Goal: Book appointment/travel/reservation

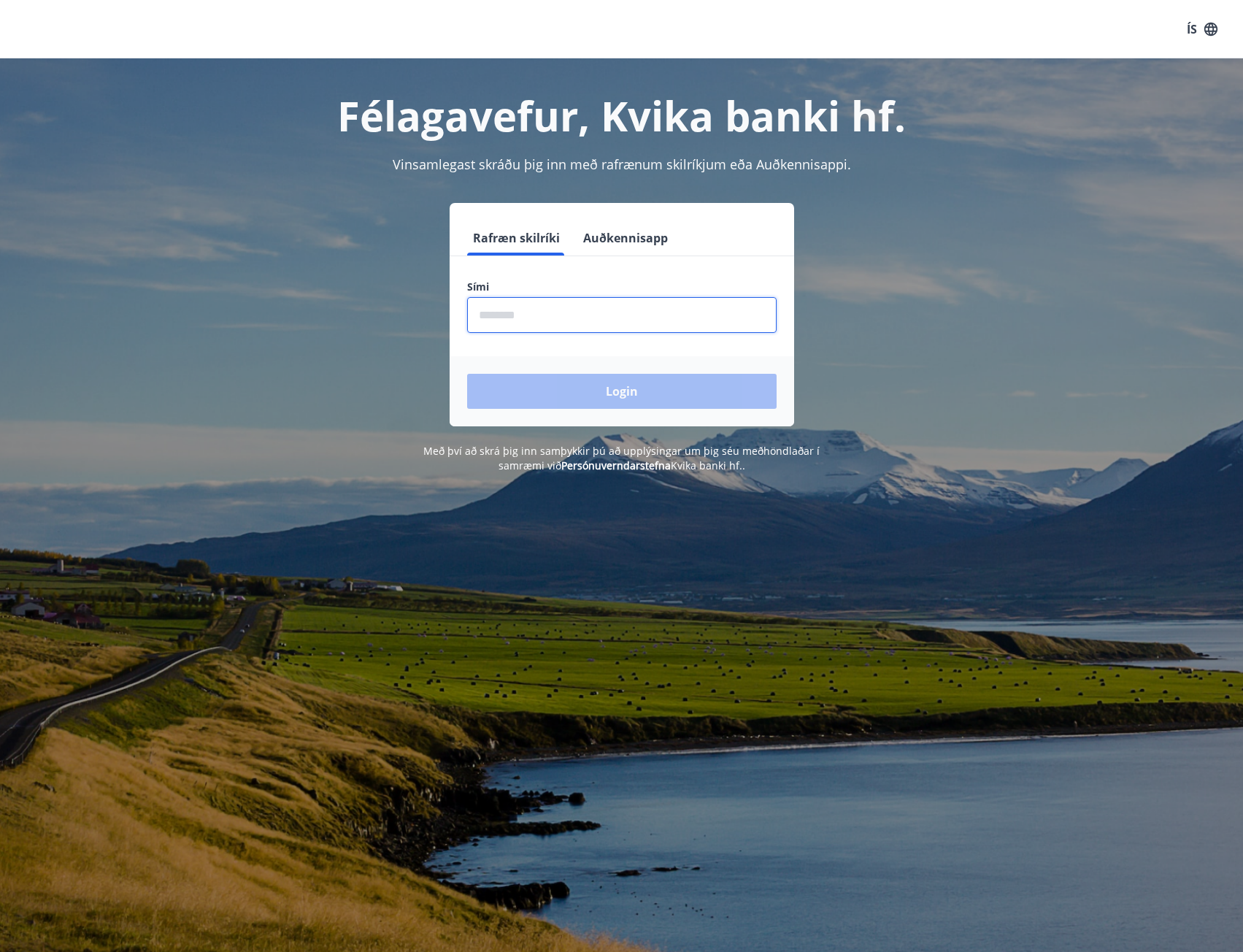
click at [607, 314] on input "phone" at bounding box center [622, 315] width 310 height 36
type input "********"
click at [468, 374] on button "Login" at bounding box center [622, 391] width 310 height 35
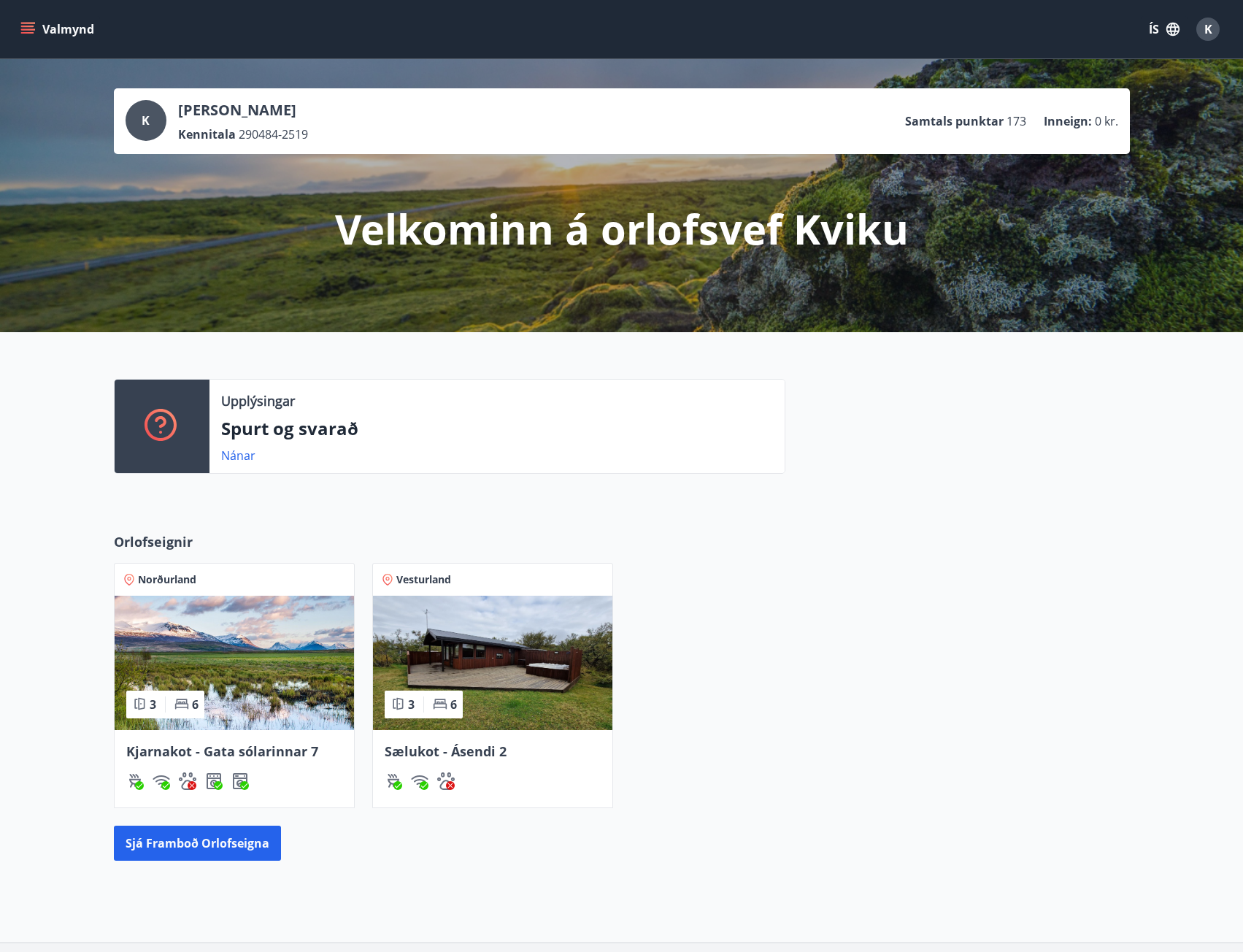
click at [312, 677] on img at bounding box center [235, 663] width 239 height 135
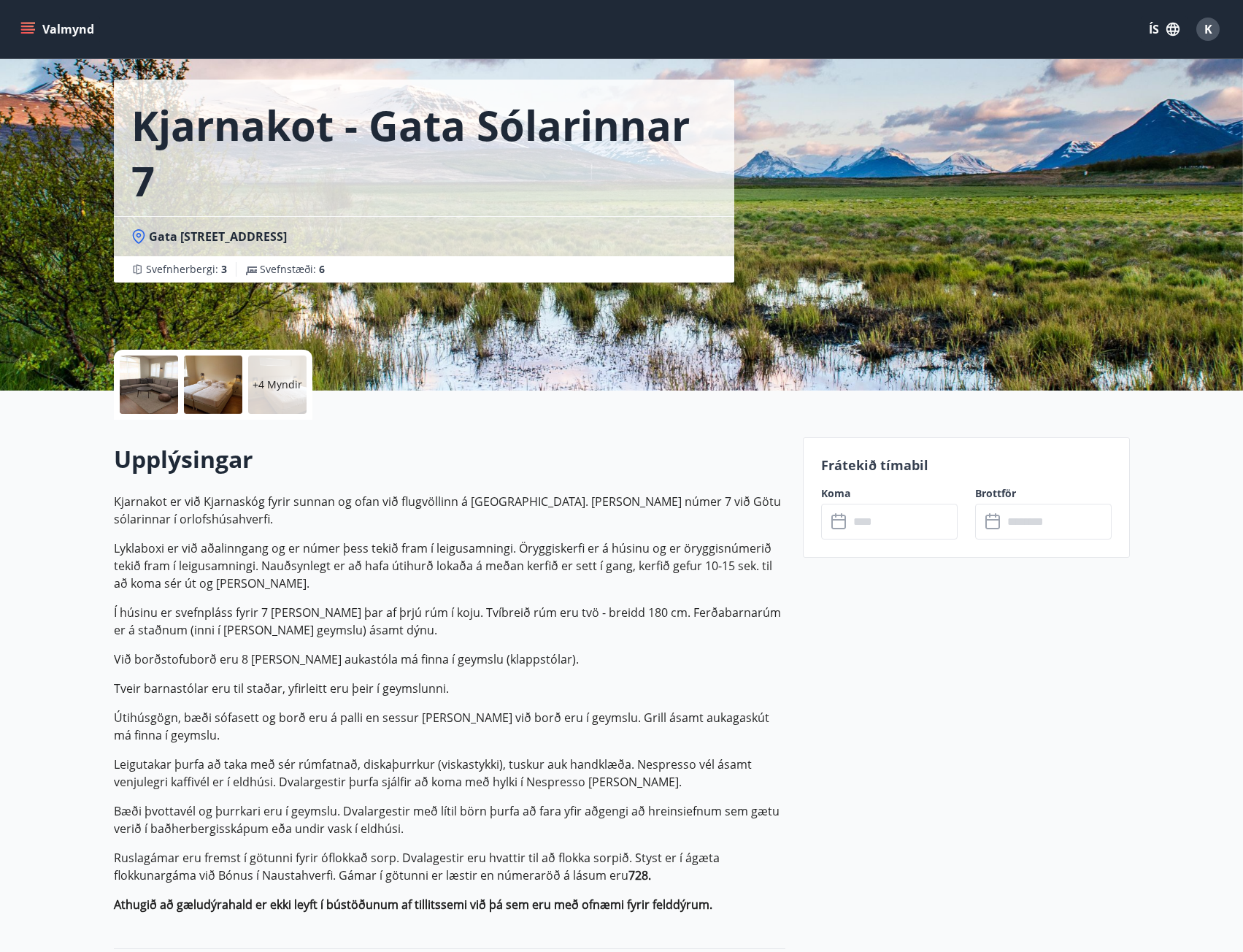
scroll to position [73, 0]
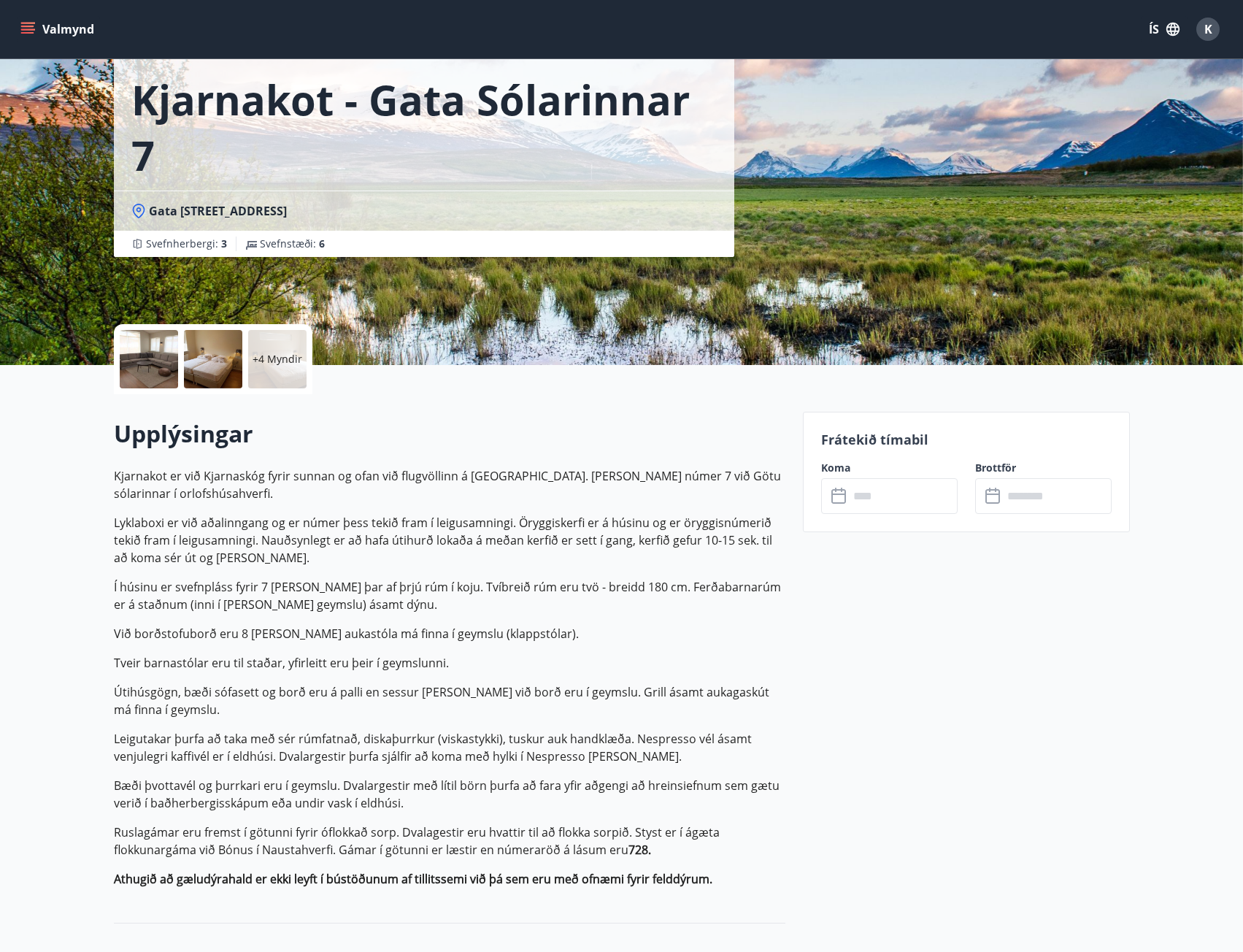
click at [885, 506] on input "text" at bounding box center [903, 496] width 108 height 36
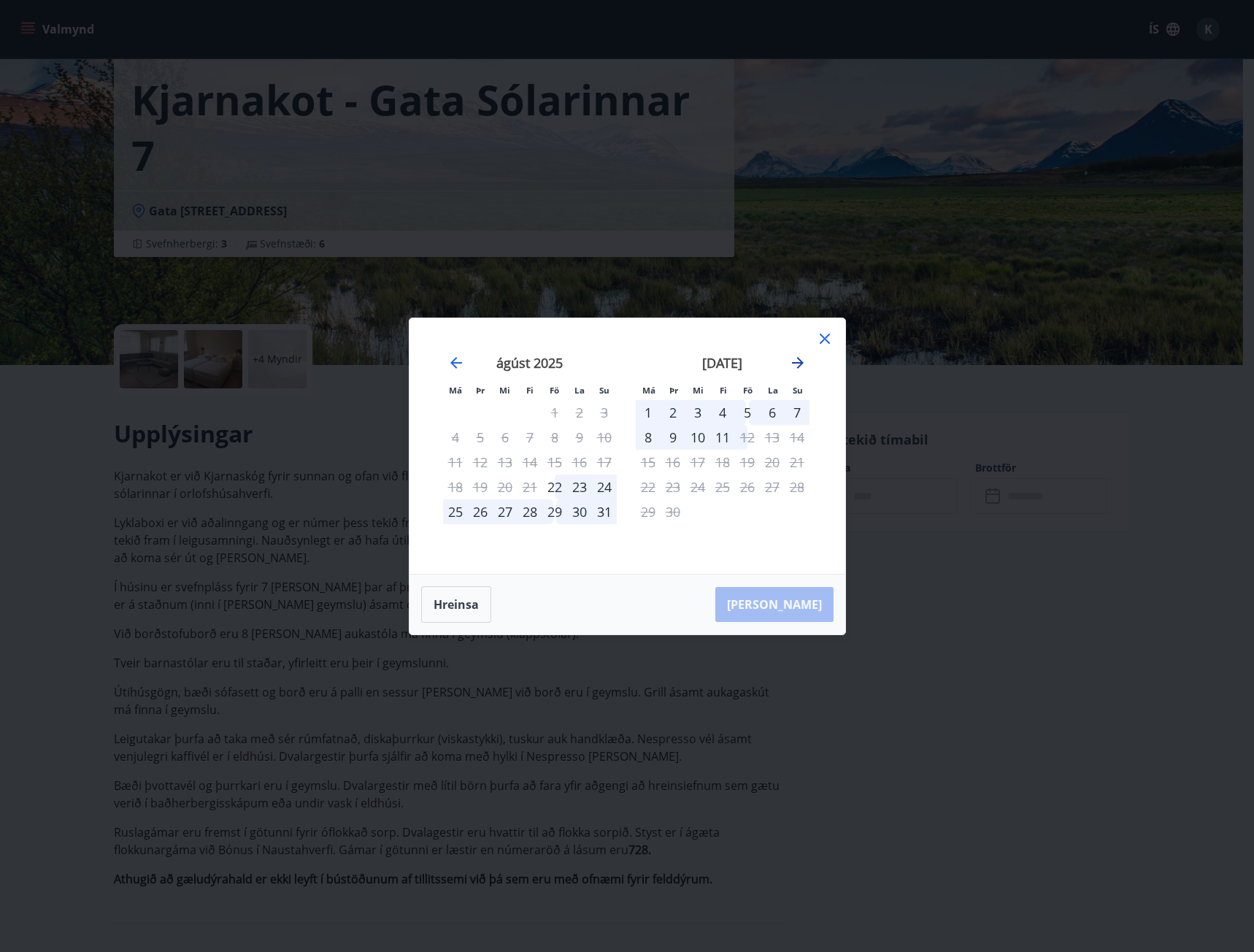
click at [800, 370] on icon "Move forward to switch to the next month." at bounding box center [798, 363] width 18 height 18
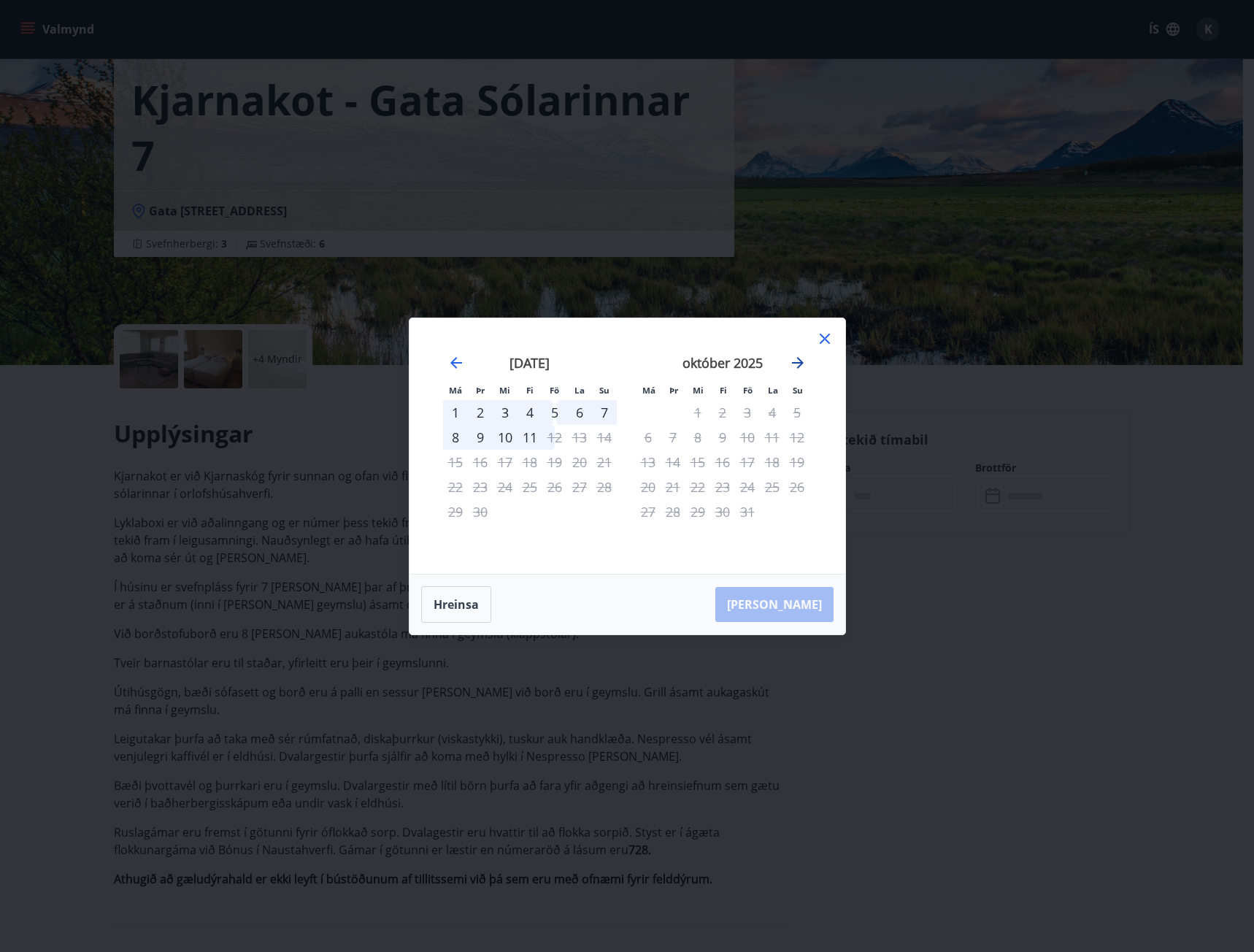
click at [798, 361] on icon "Move forward to switch to the next month." at bounding box center [798, 363] width 18 height 18
click at [792, 364] on icon "Move forward to switch to the next month." at bounding box center [798, 363] width 18 height 18
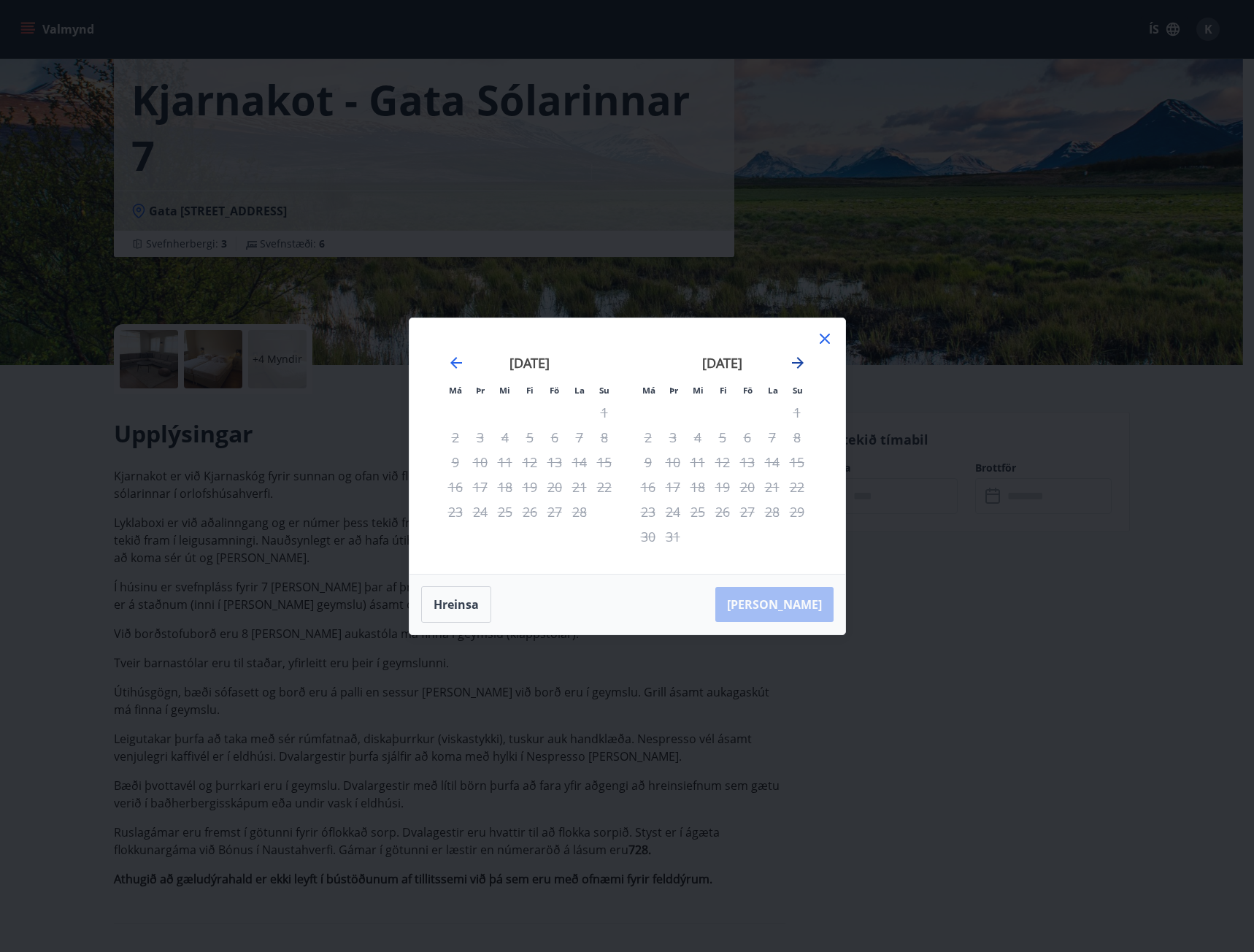
click at [792, 364] on icon "Move forward to switch to the next month." at bounding box center [798, 363] width 18 height 18
click at [819, 341] on icon at bounding box center [825, 339] width 18 height 18
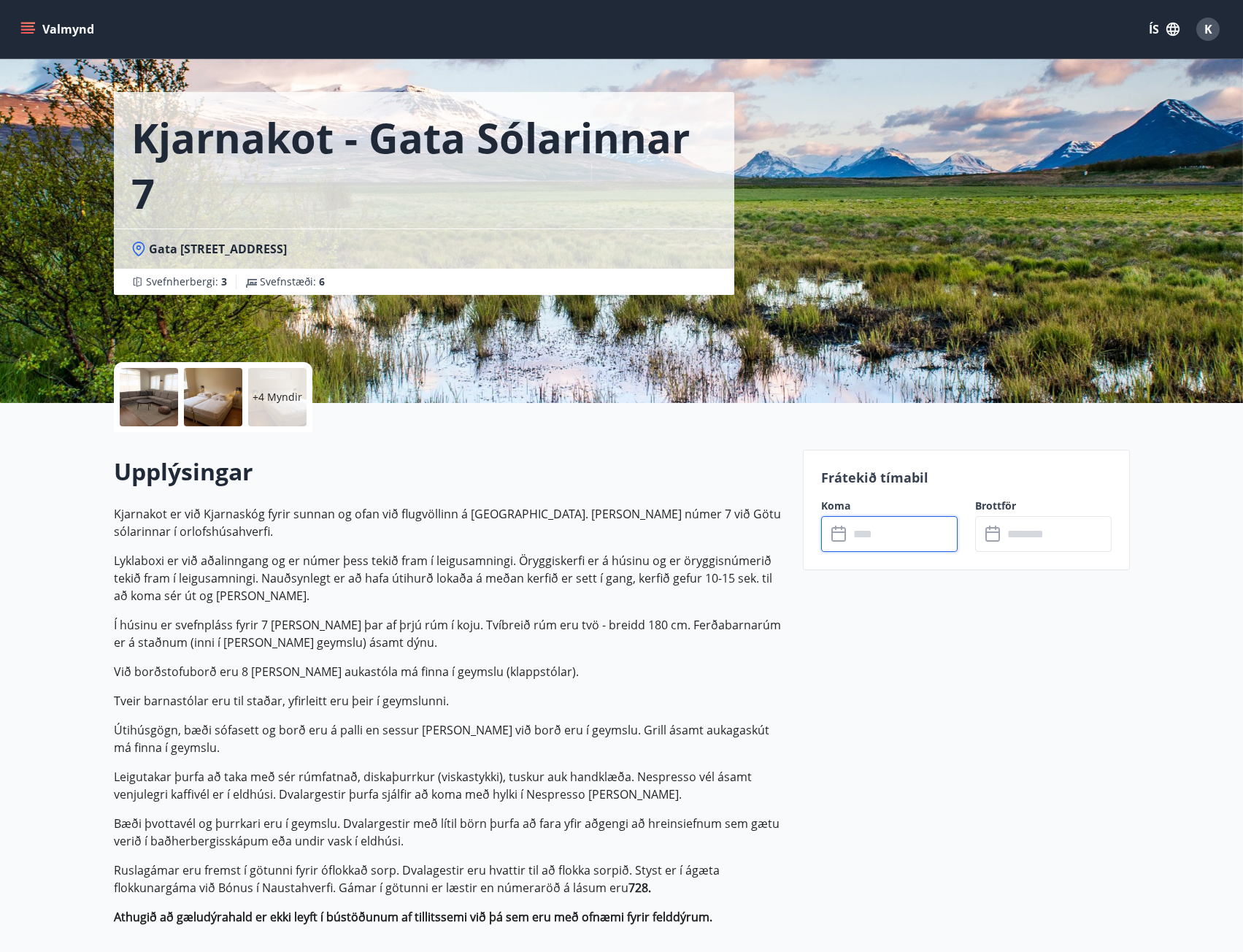
scroll to position [0, 0]
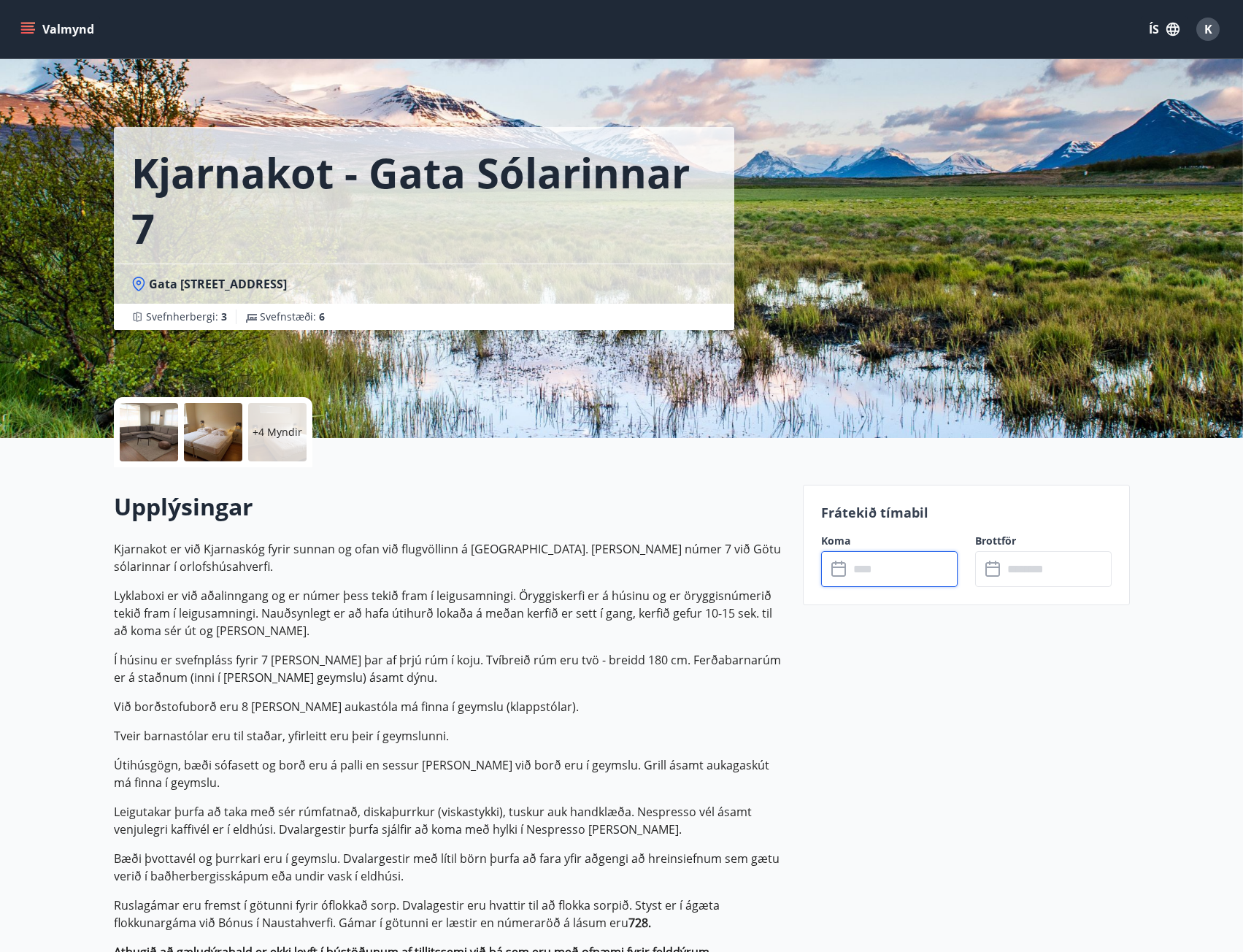
click at [896, 572] on input "text" at bounding box center [903, 569] width 108 height 36
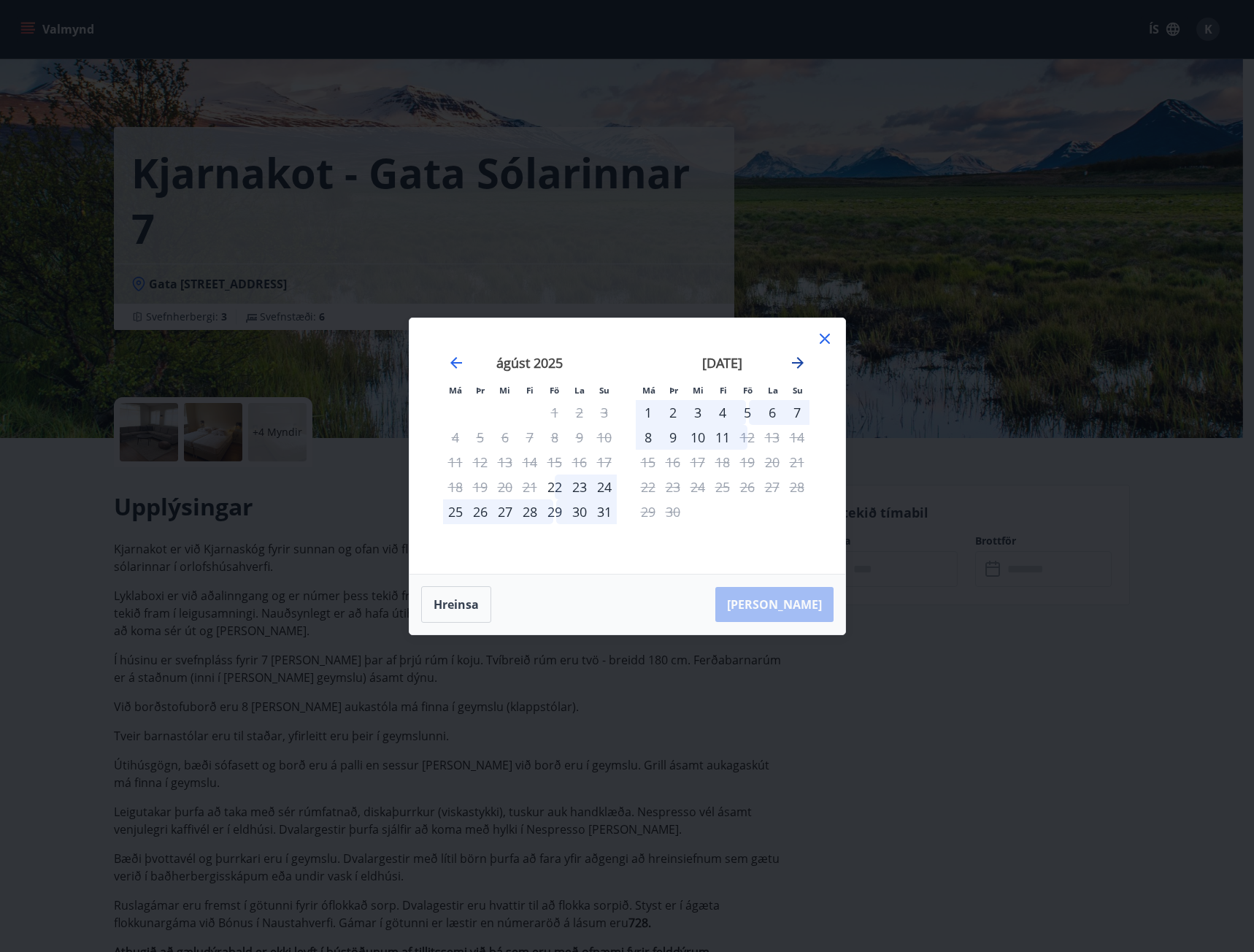
click at [798, 366] on icon "Move forward to switch to the next month." at bounding box center [798, 363] width 18 height 18
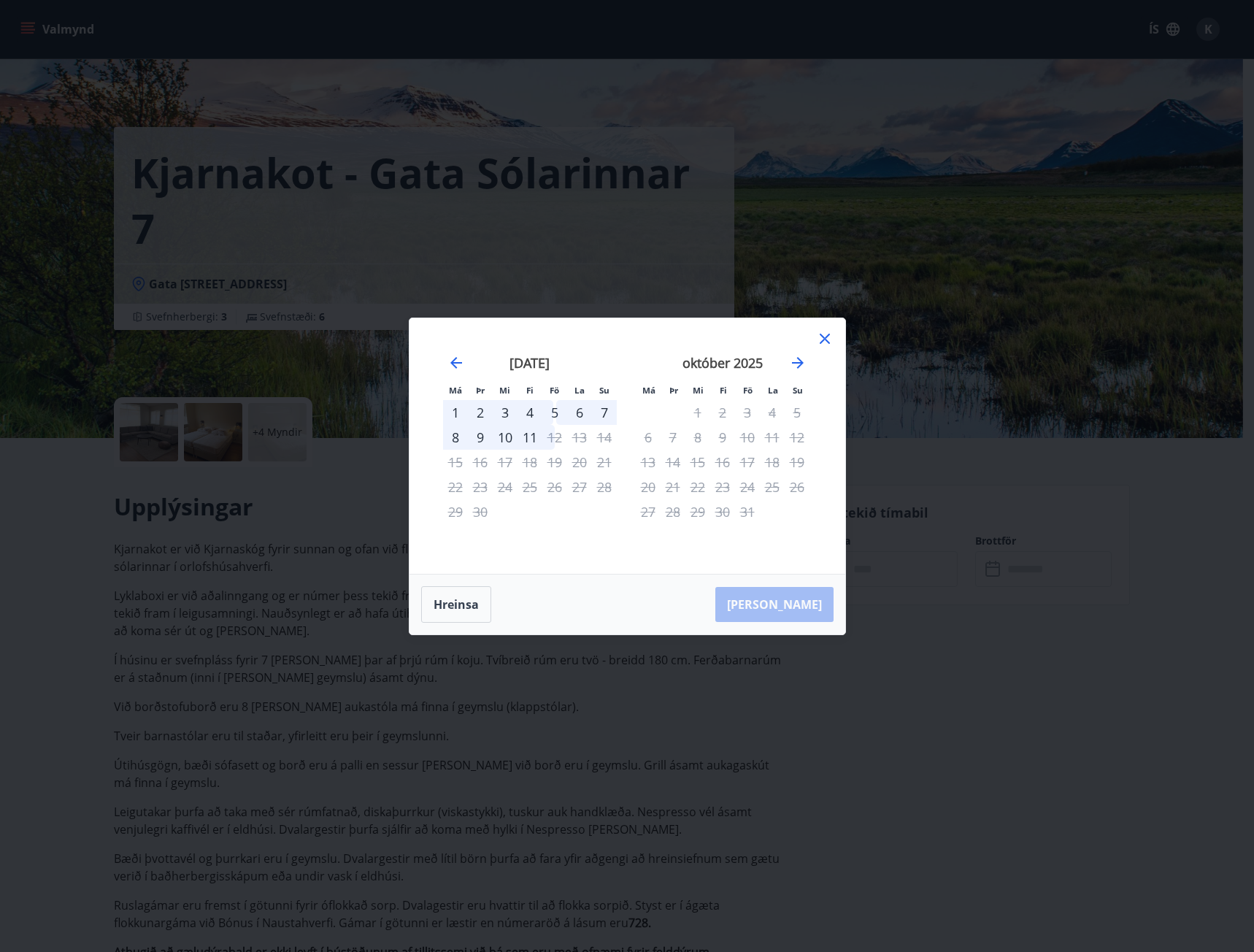
click at [699, 434] on div "8" at bounding box center [698, 437] width 25 height 25
click at [818, 336] on icon at bounding box center [825, 339] width 18 height 18
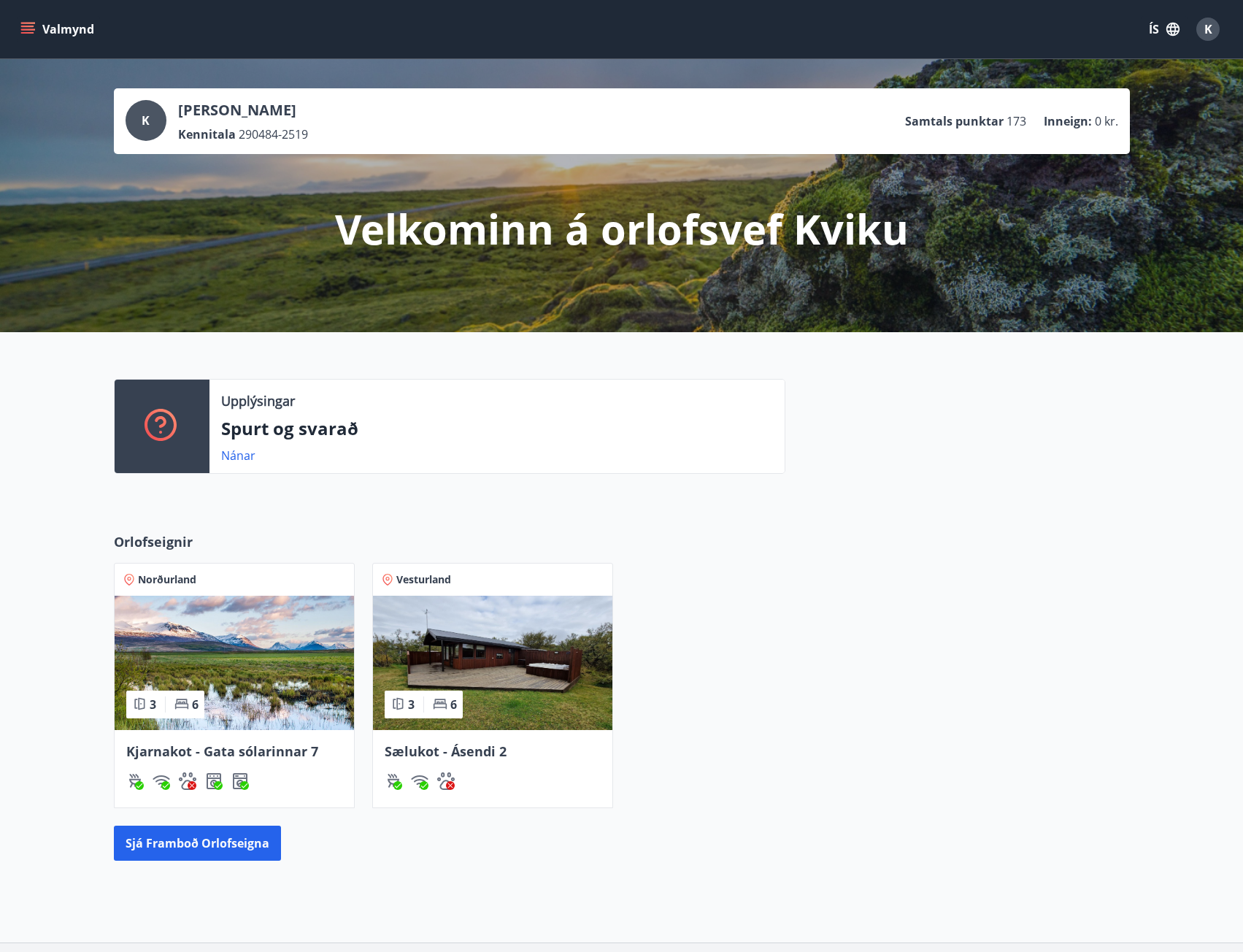
click at [269, 622] on img at bounding box center [235, 663] width 239 height 135
click at [512, 623] on img at bounding box center [493, 663] width 239 height 135
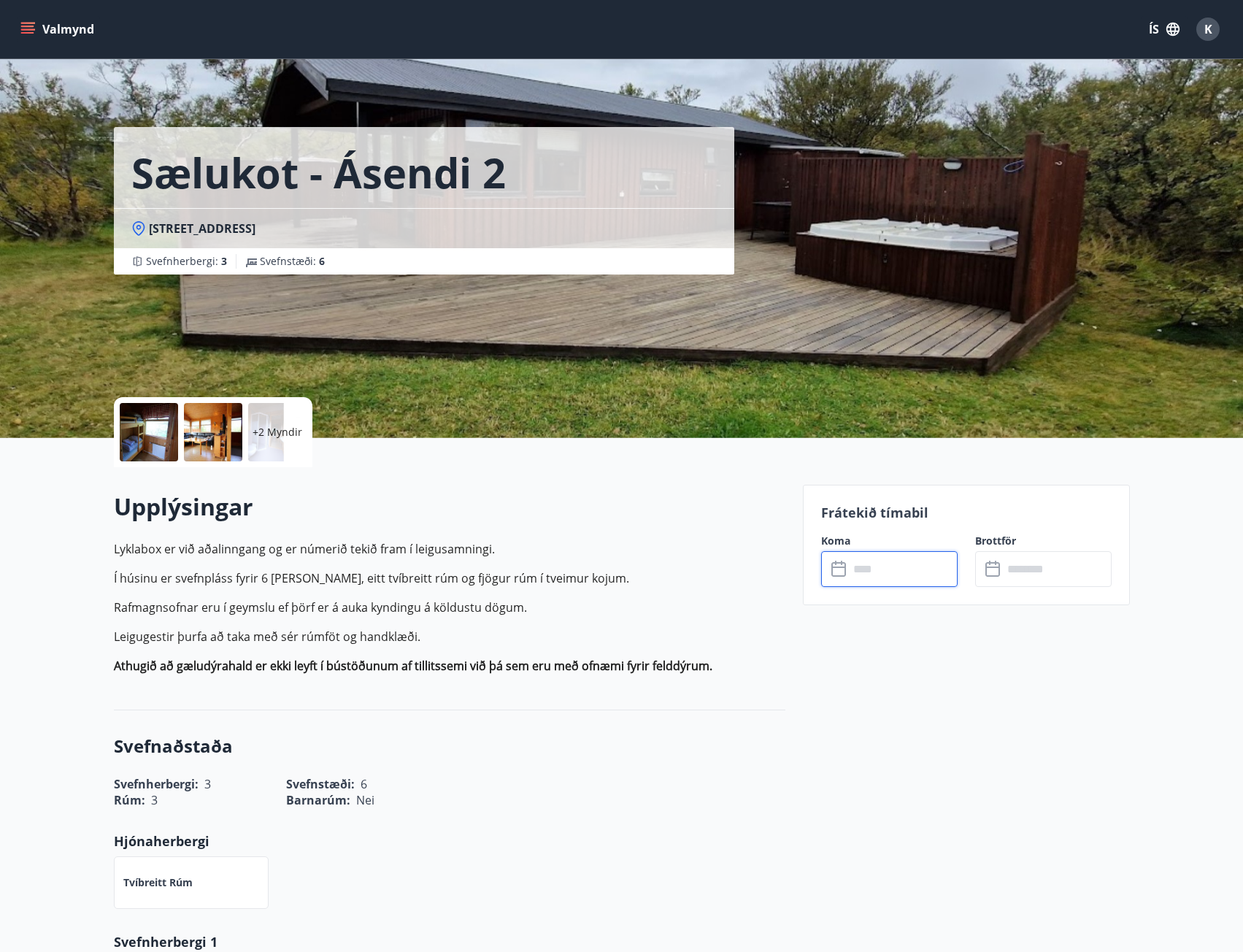
click at [893, 572] on input "text" at bounding box center [903, 569] width 108 height 36
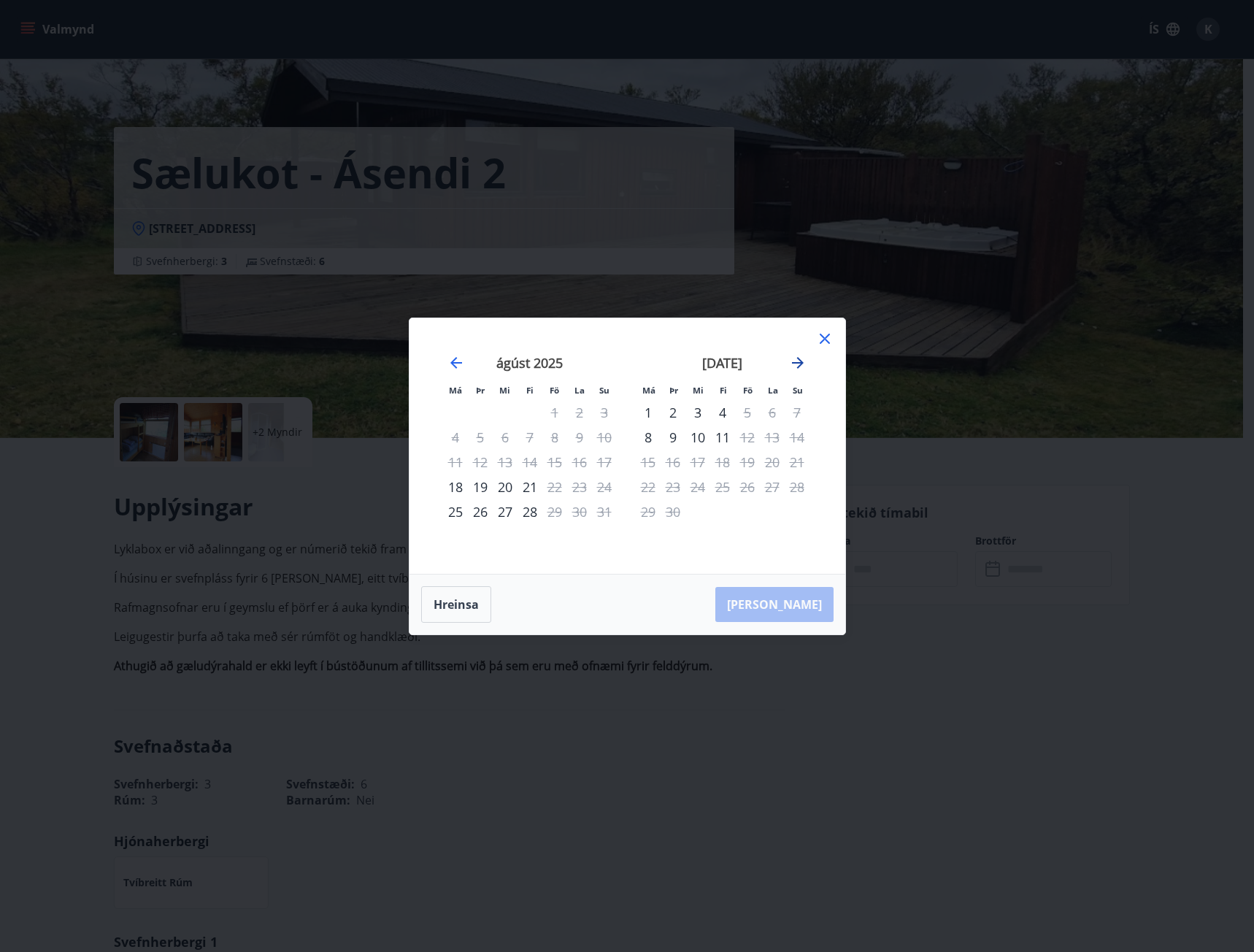
click at [796, 367] on icon "Move forward to switch to the next month." at bounding box center [798, 363] width 18 height 18
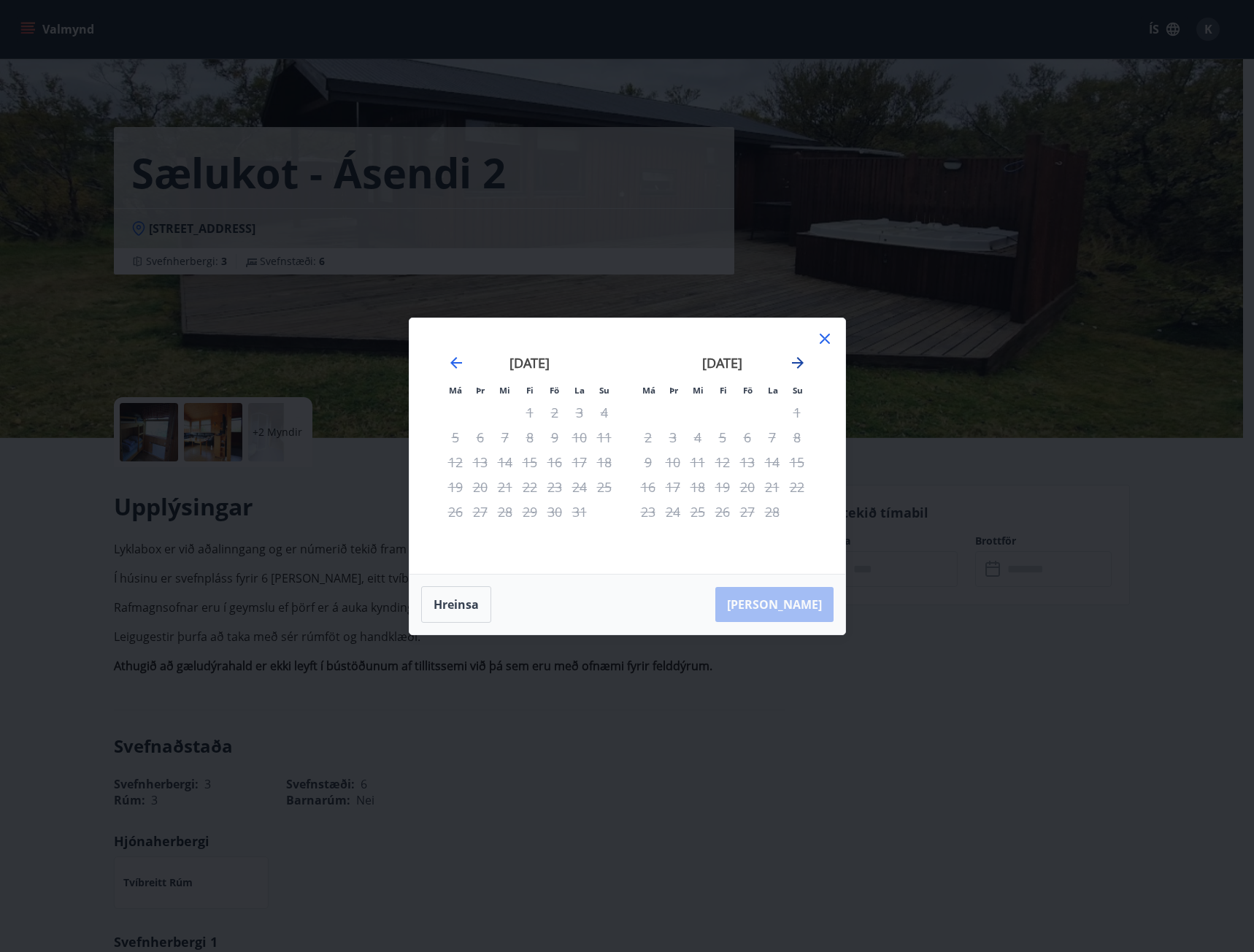
click at [796, 367] on icon "Move forward to switch to the next month." at bounding box center [798, 363] width 18 height 18
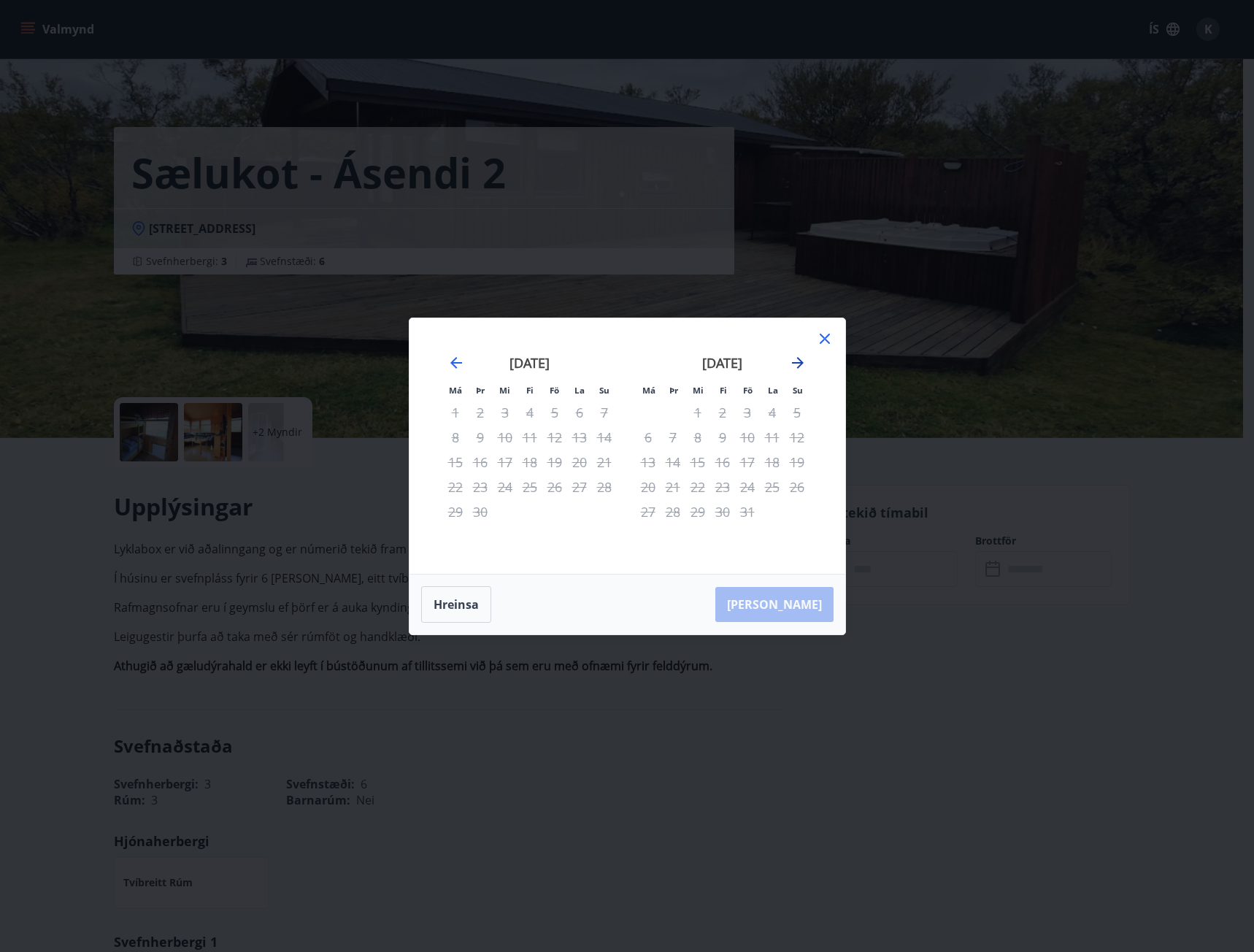
click at [796, 367] on icon "Move forward to switch to the next month." at bounding box center [798, 363] width 18 height 18
click at [825, 343] on icon at bounding box center [825, 339] width 18 height 18
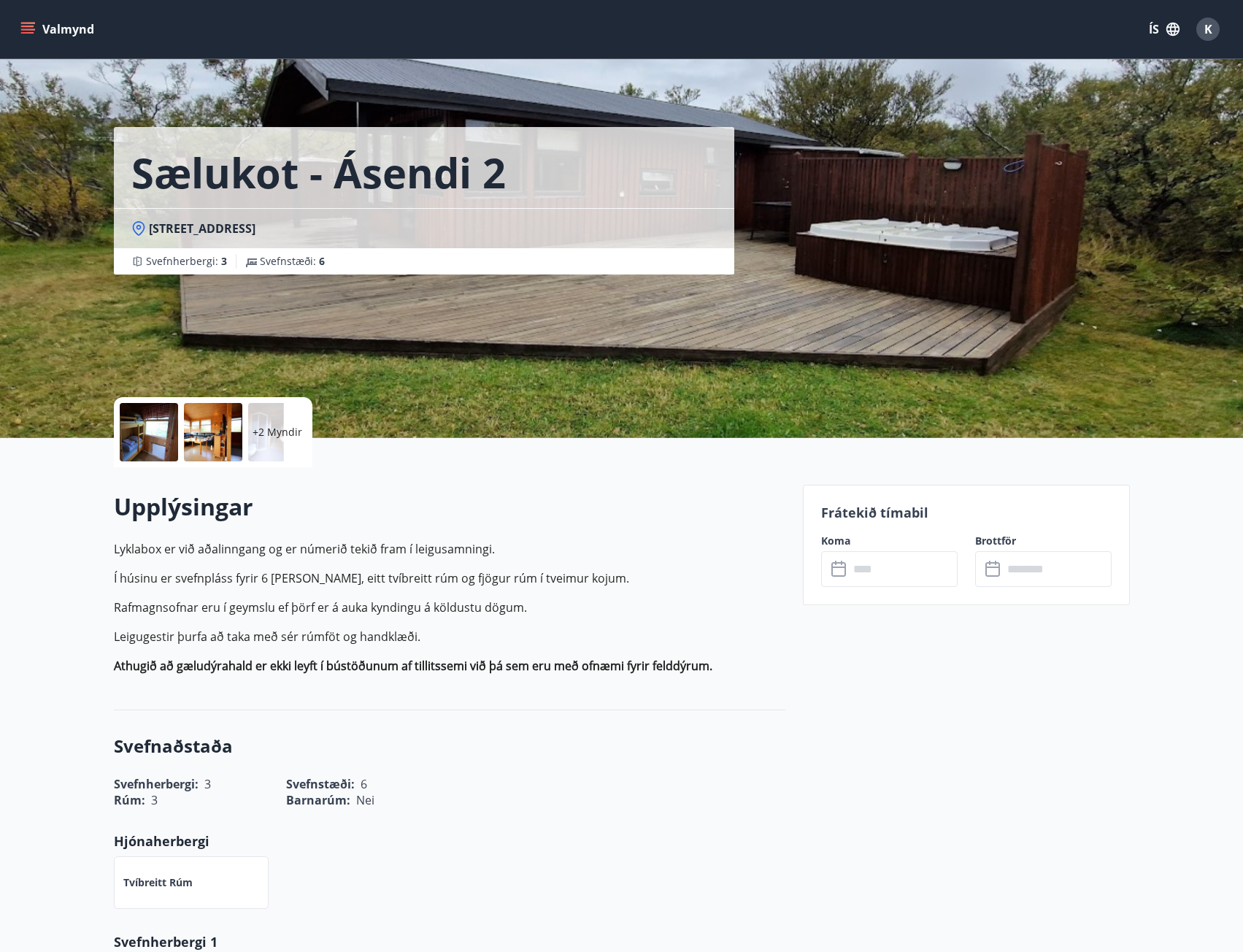
click at [68, 33] on button "Valmynd" at bounding box center [59, 29] width 82 height 26
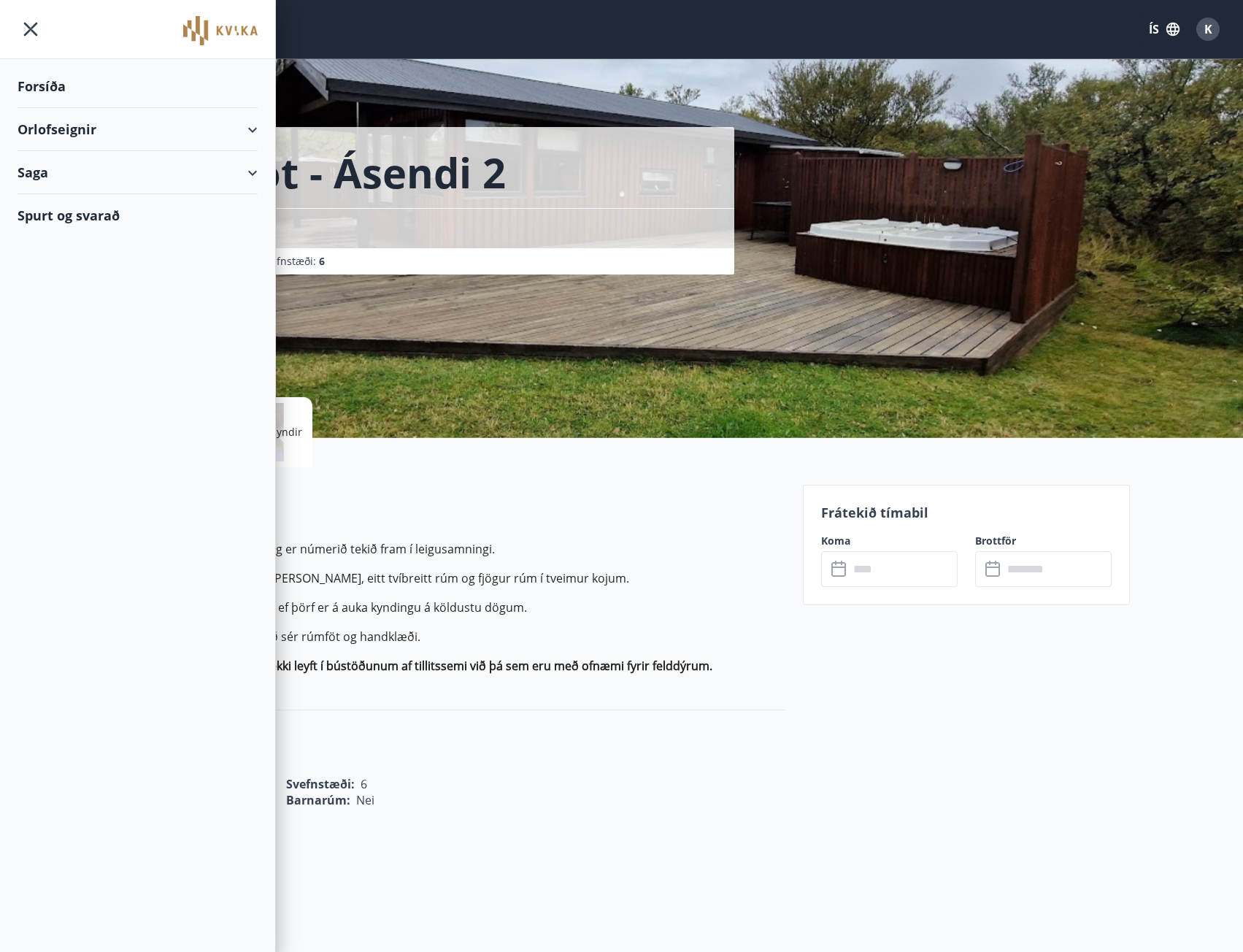
click at [55, 97] on div "Forsíða" at bounding box center [137, 86] width 240 height 43
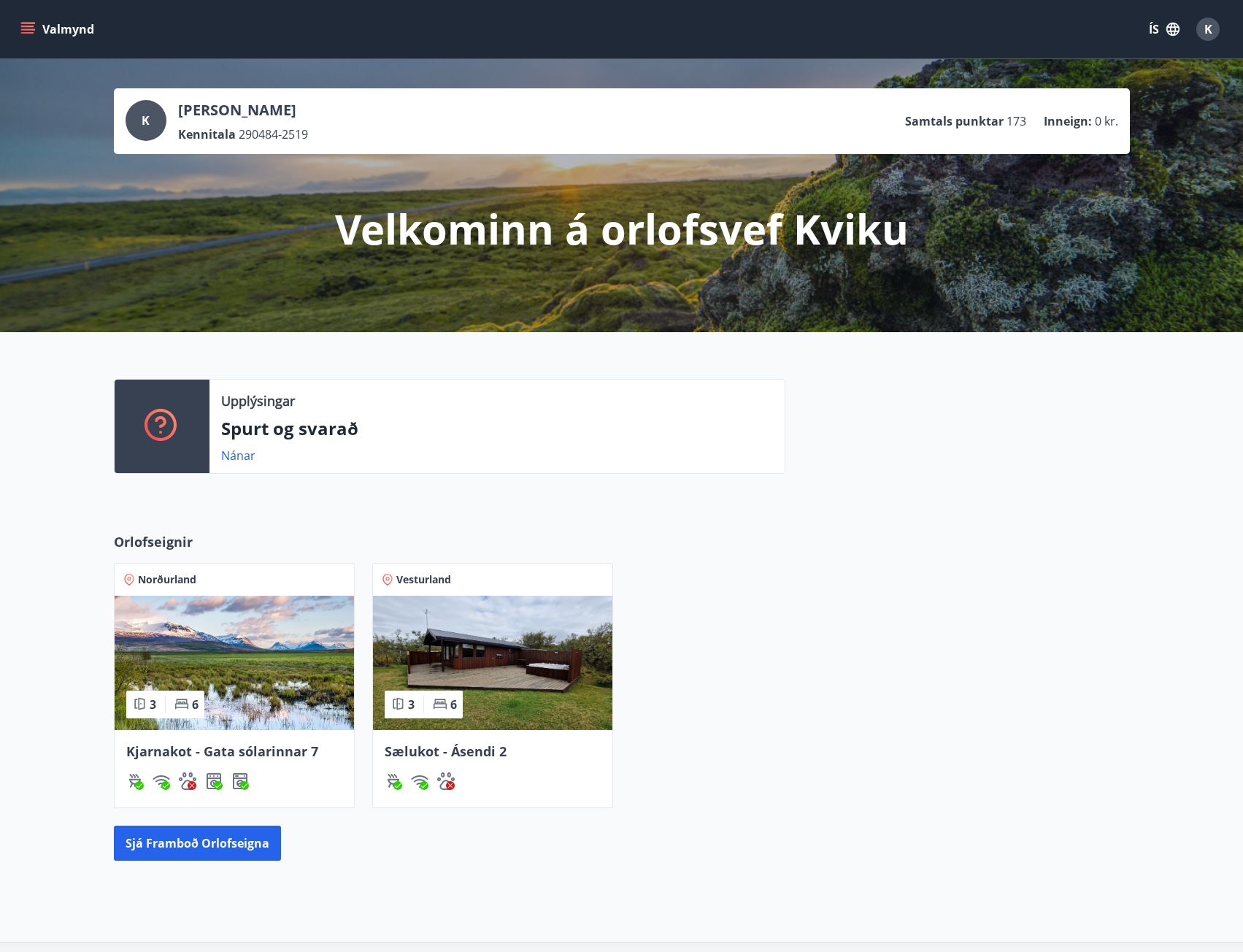
click at [65, 31] on button "Valmynd" at bounding box center [59, 29] width 82 height 26
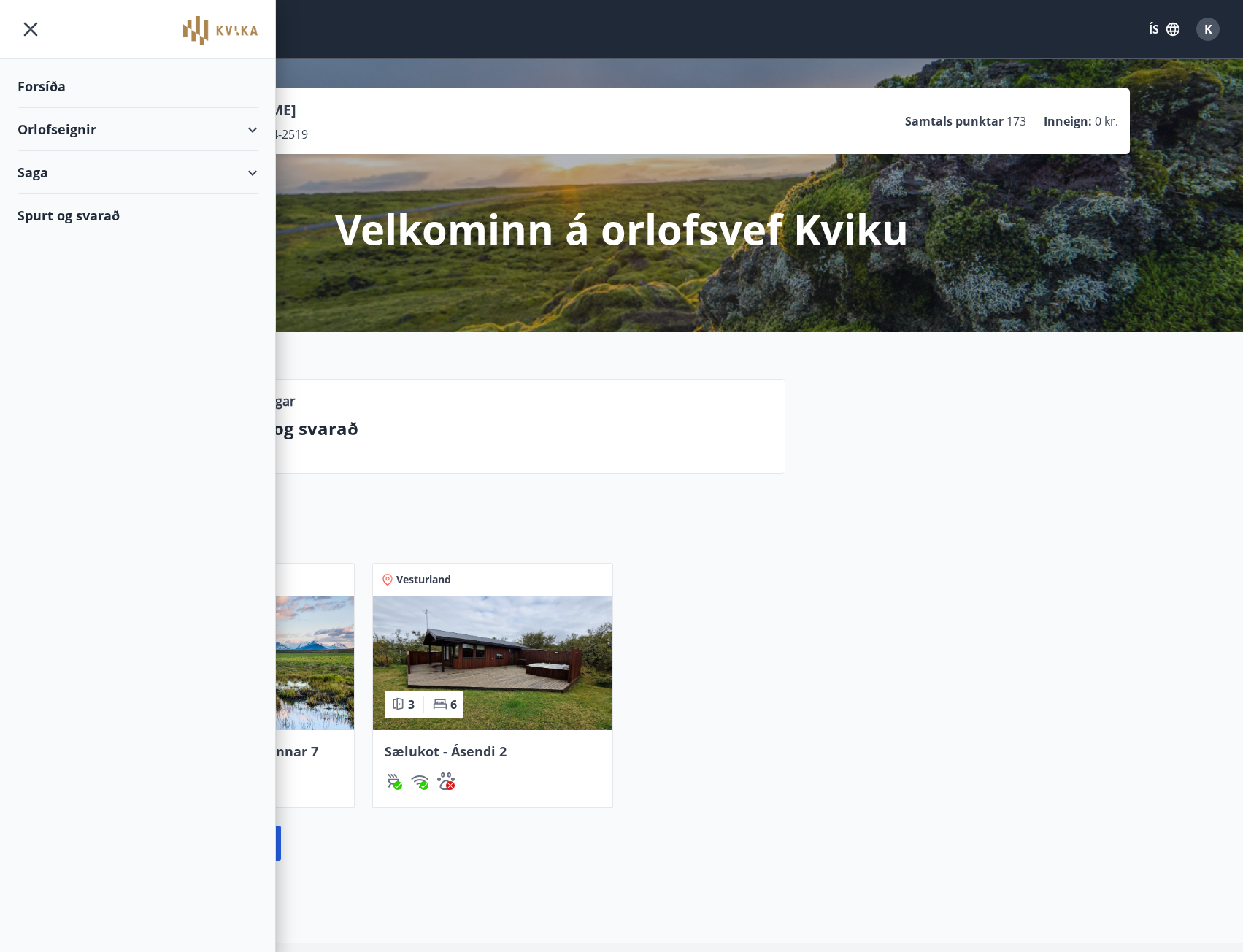
click at [39, 171] on div "Saga" at bounding box center [137, 173] width 240 height 43
click at [43, 207] on div "Bókanir" at bounding box center [137, 209] width 217 height 31
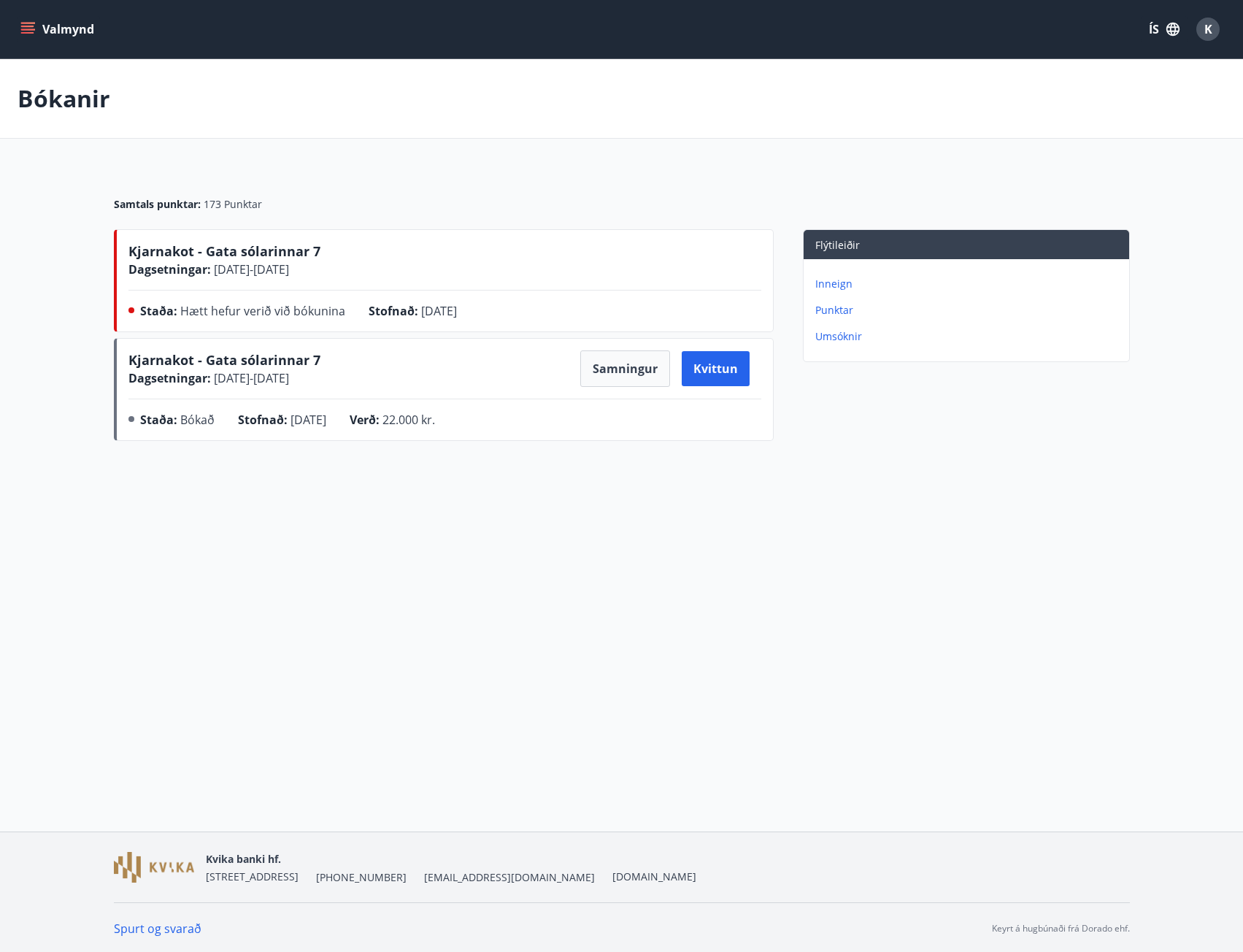
click at [833, 283] on p "Inneign" at bounding box center [969, 284] width 308 height 15
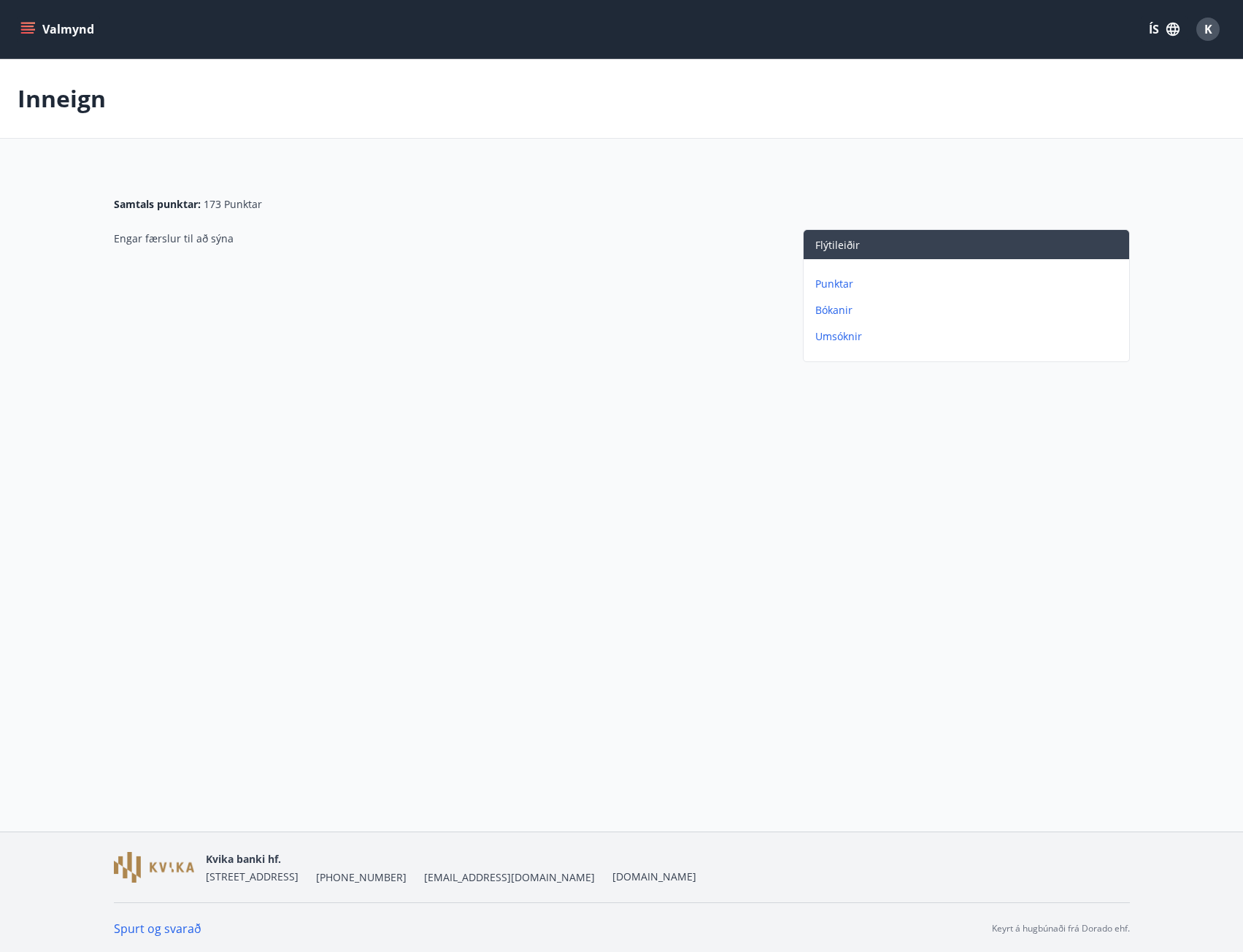
click at [843, 334] on p "Umsóknir" at bounding box center [969, 337] width 308 height 15
click at [38, 35] on button "Valmynd" at bounding box center [59, 29] width 82 height 26
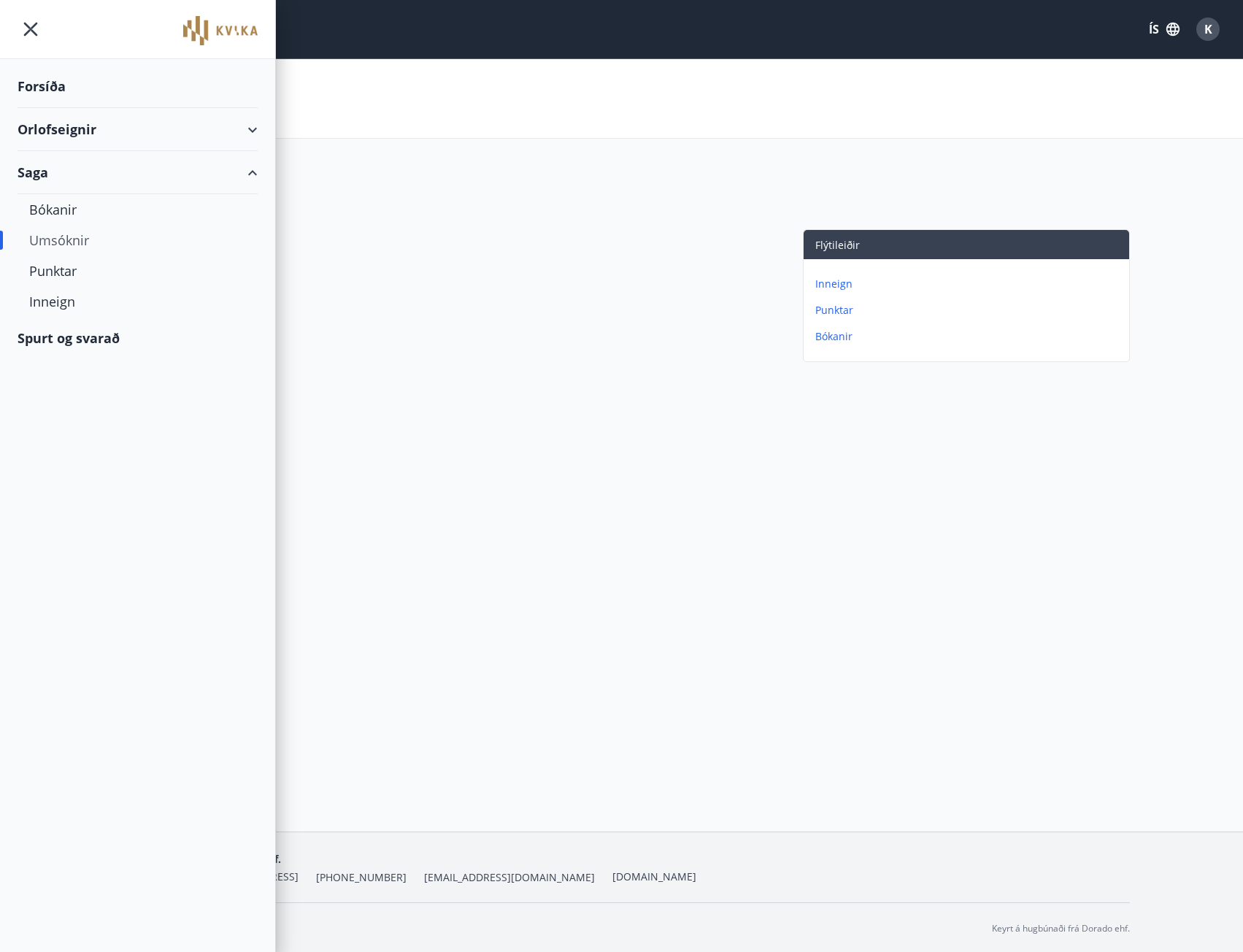
click at [77, 341] on div "Spurt og svarað" at bounding box center [137, 338] width 240 height 42
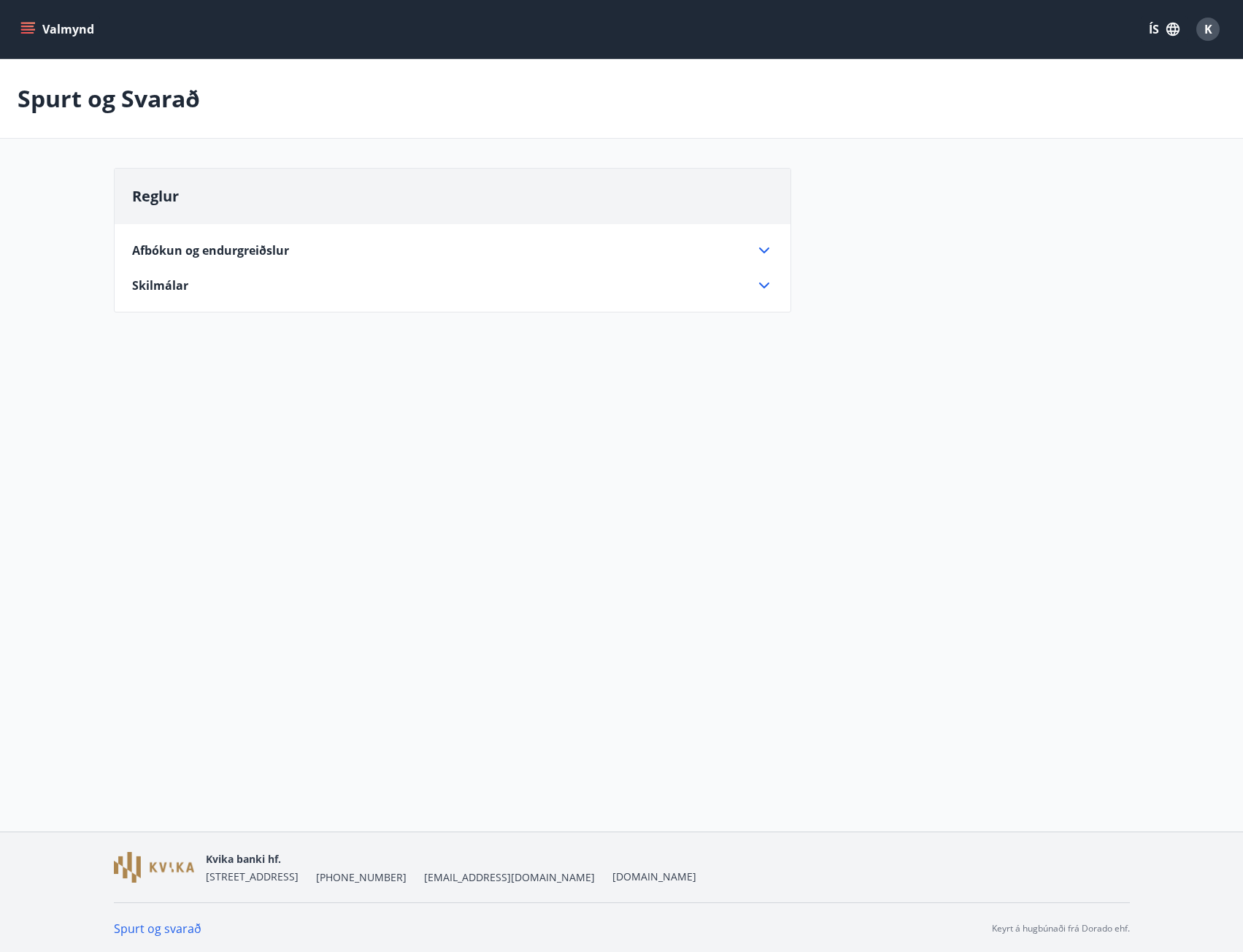
click at [172, 251] on span "Afbókun og endurgreiðslur" at bounding box center [210, 250] width 157 height 16
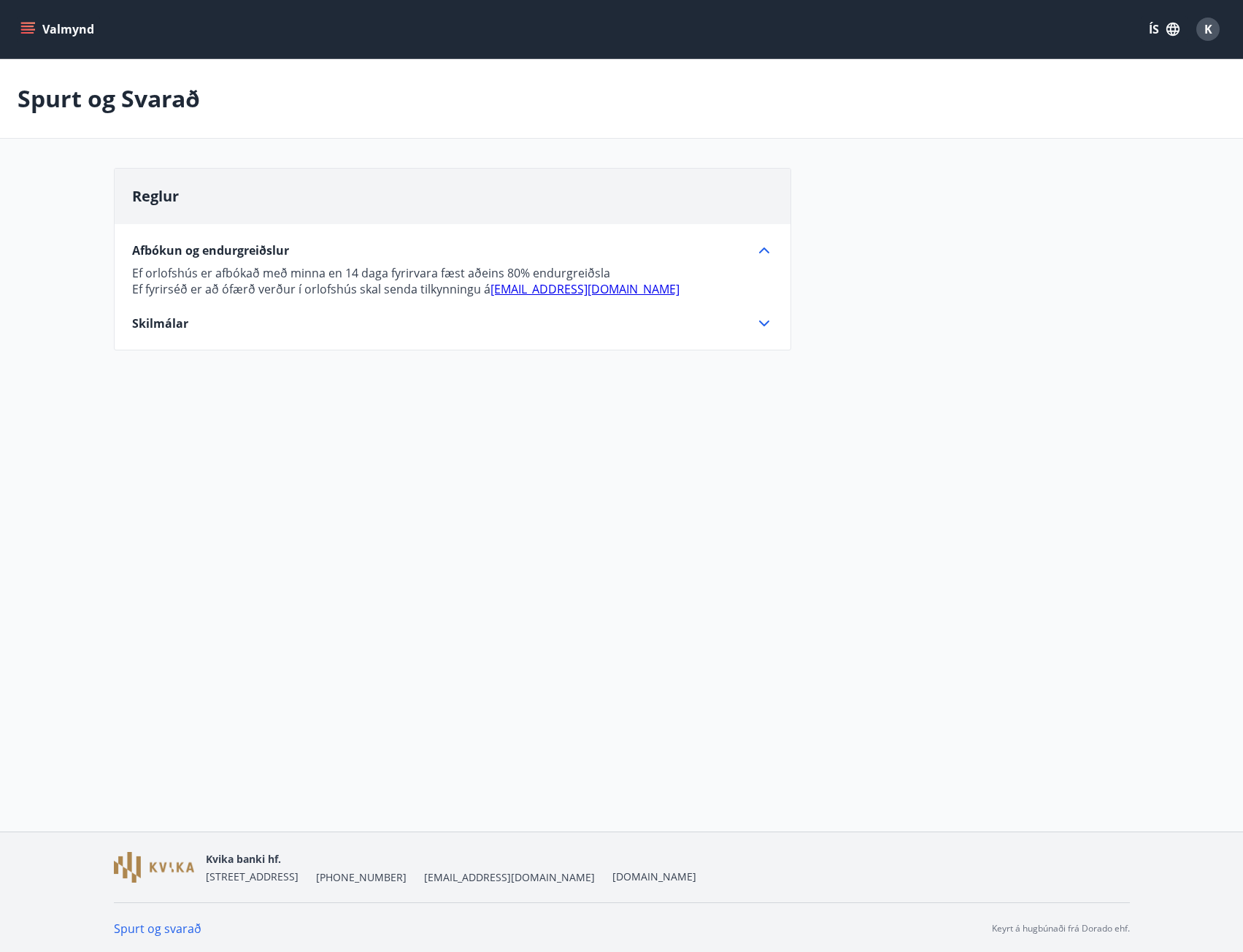
click at [158, 322] on span "Skilmálar" at bounding box center [160, 323] width 56 height 16
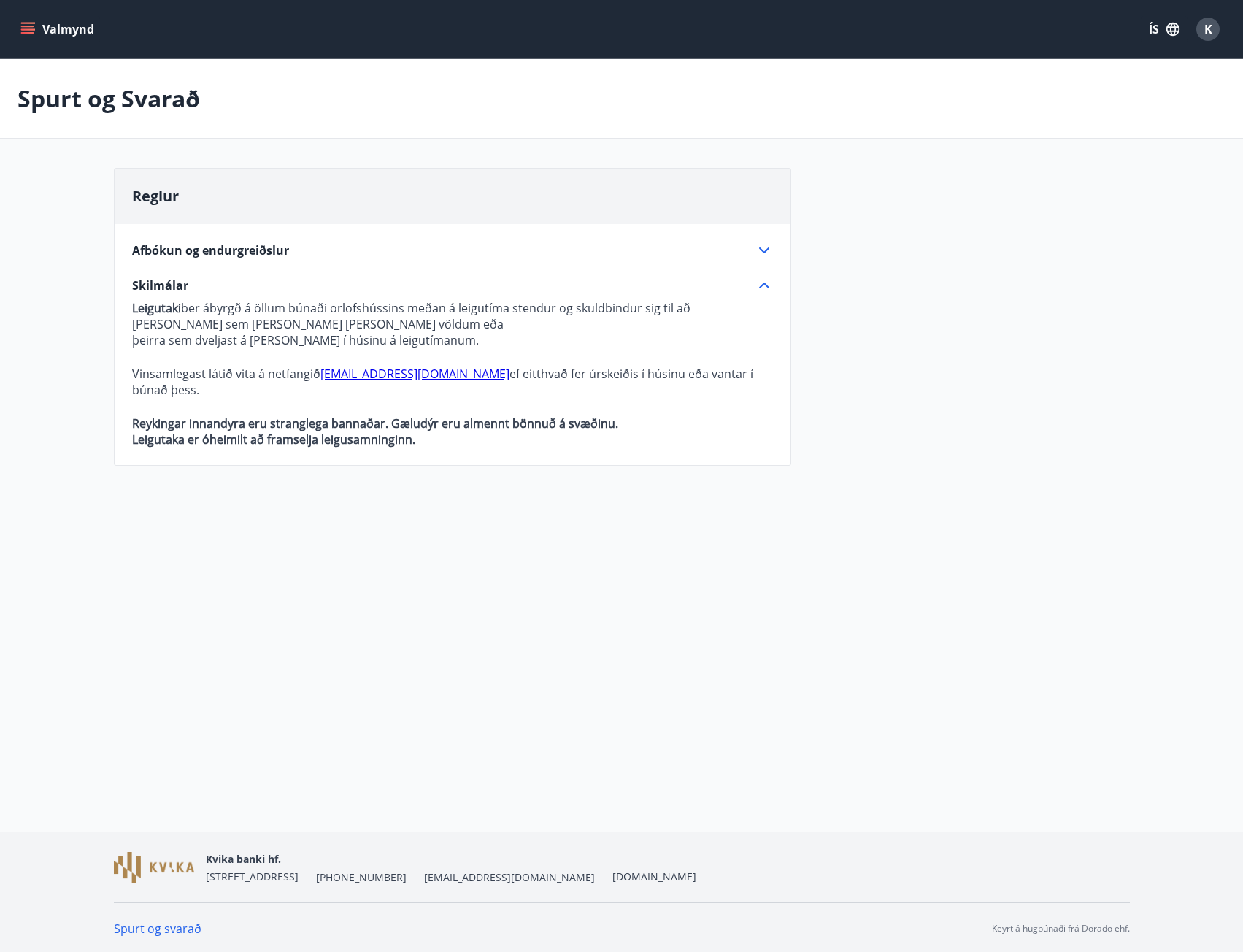
click at [45, 35] on button "Valmynd" at bounding box center [59, 29] width 82 height 26
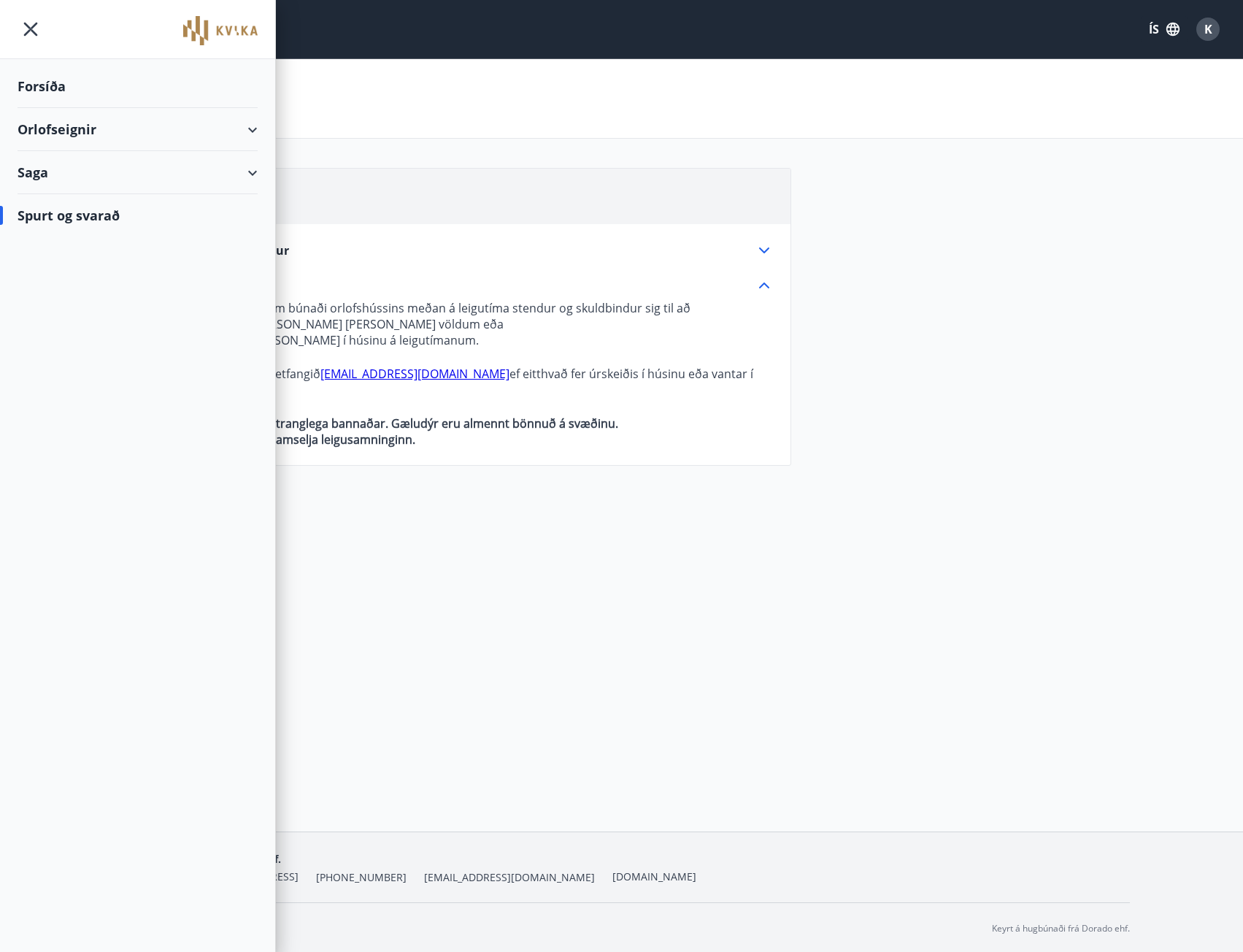
click at [51, 83] on div "Forsíða" at bounding box center [137, 86] width 240 height 43
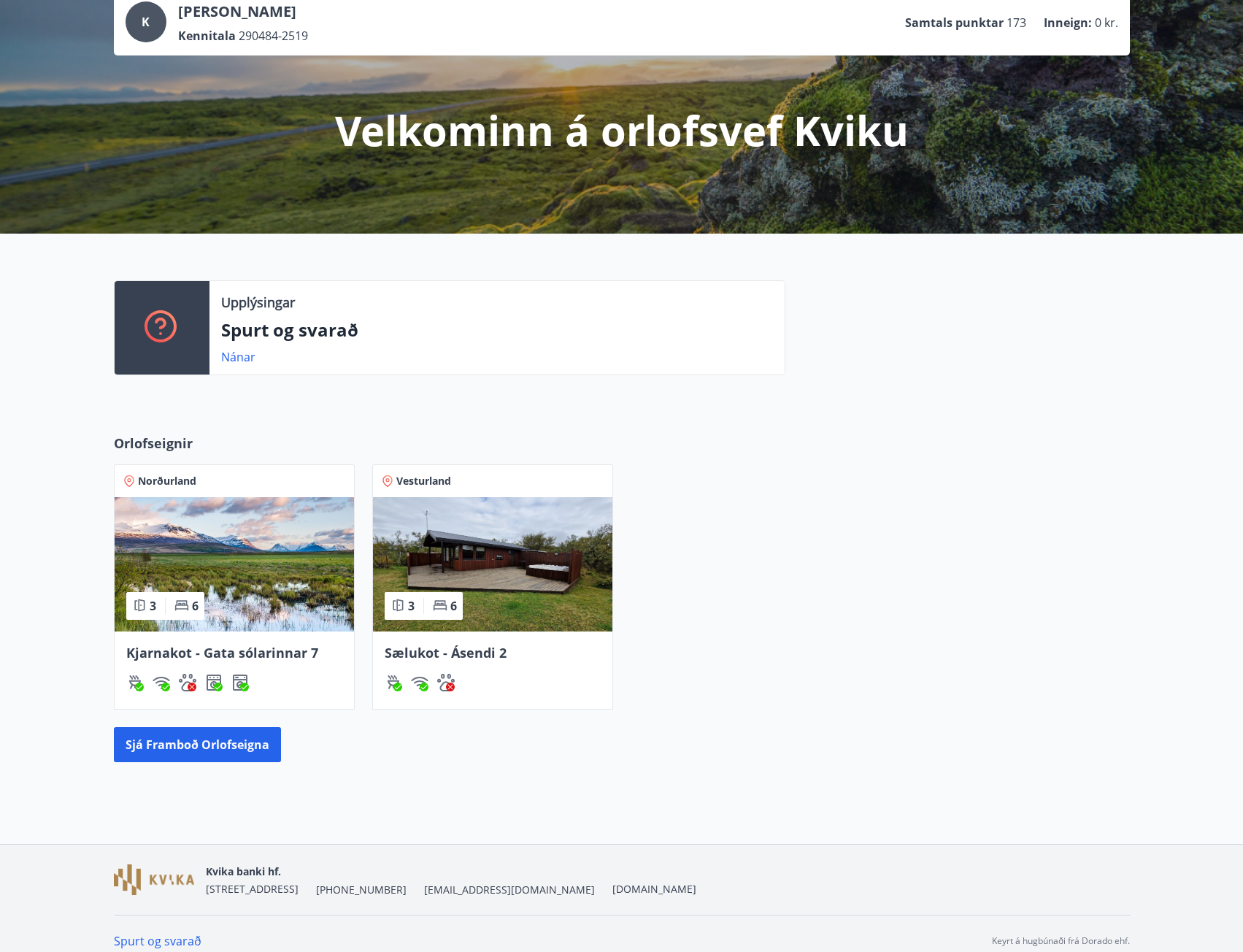
scroll to position [113, 0]
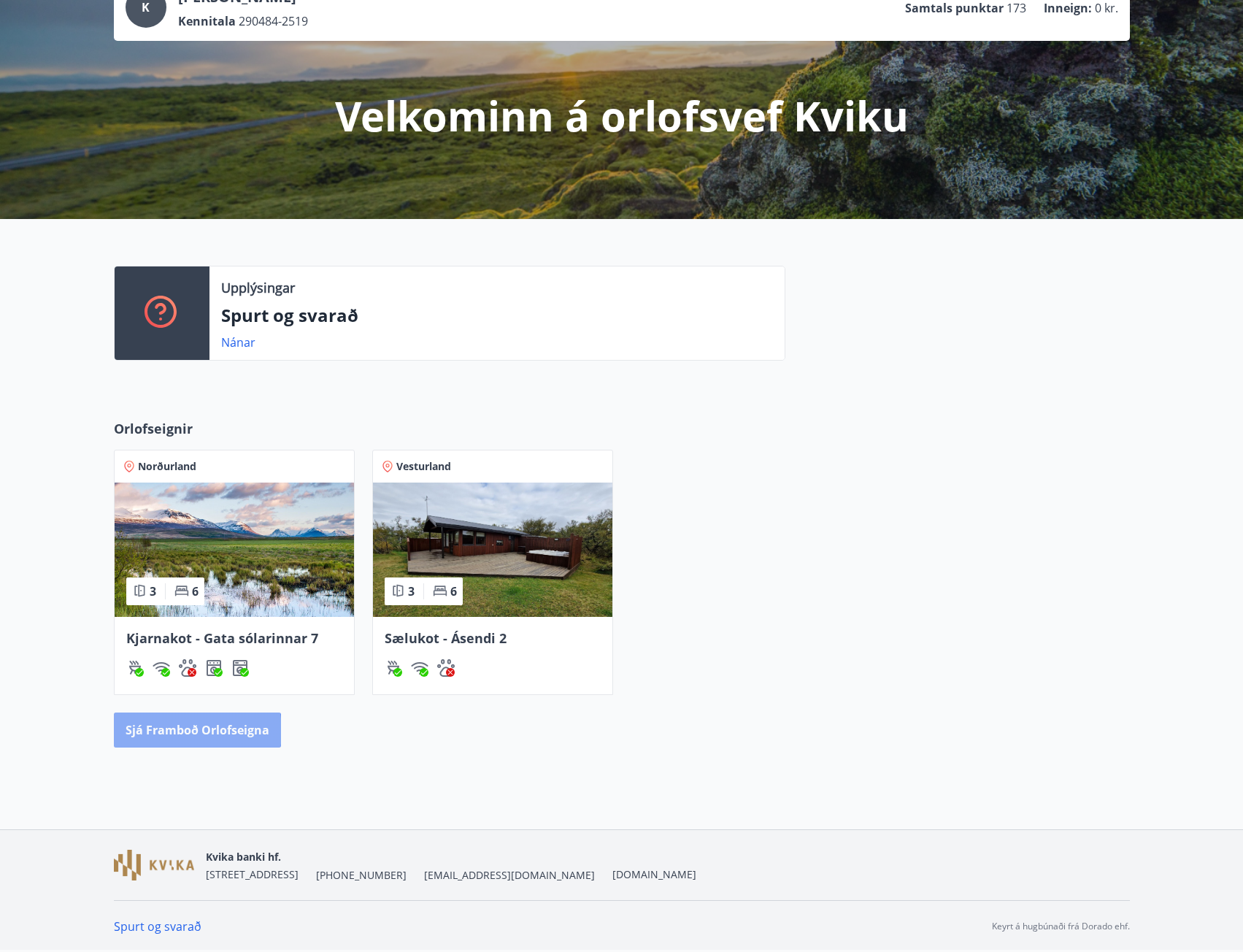
click at [170, 730] on button "Sjá framboð orlofseigna" at bounding box center [197, 729] width 167 height 35
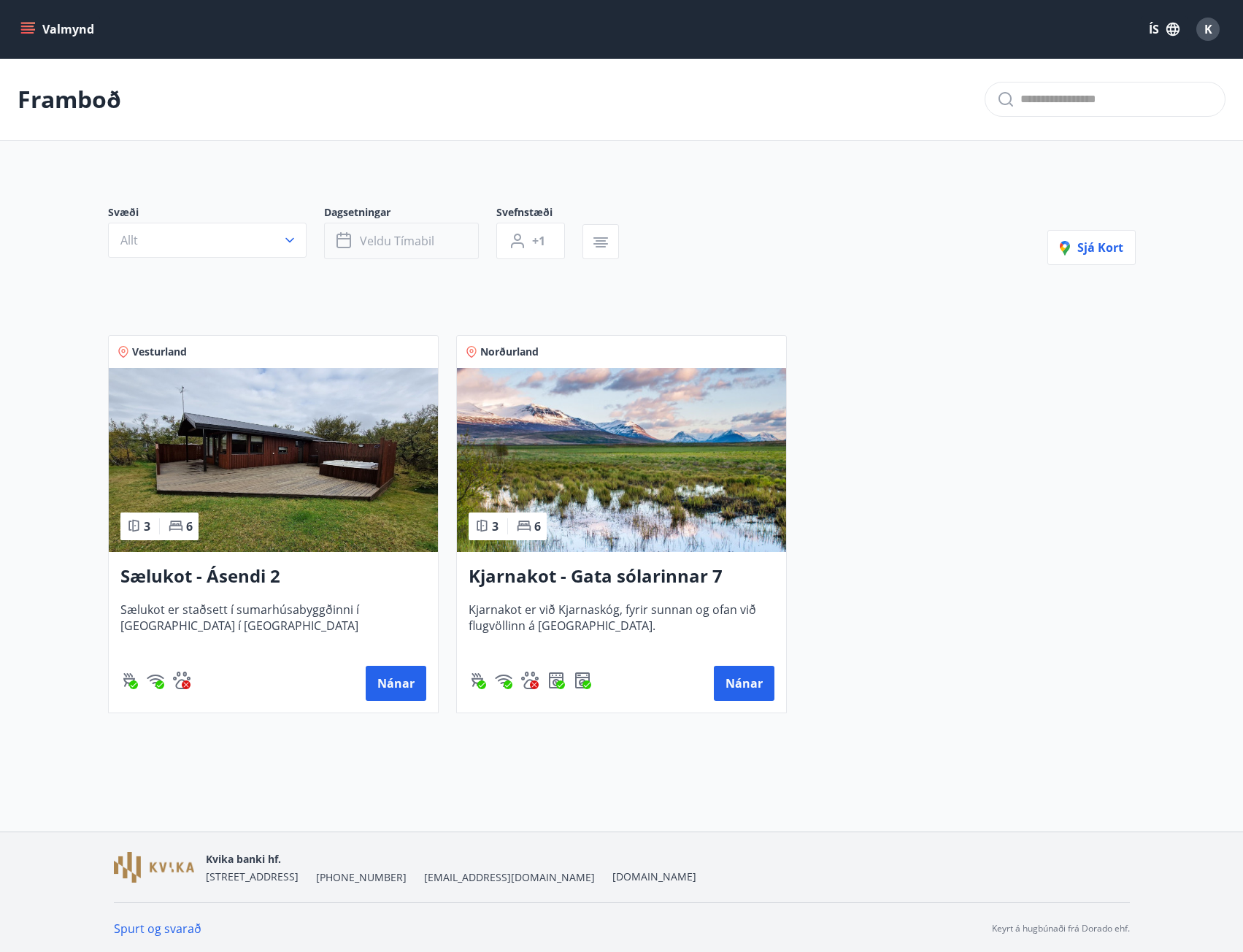
click at [405, 237] on span "Veldu tímabil" at bounding box center [397, 240] width 75 height 16
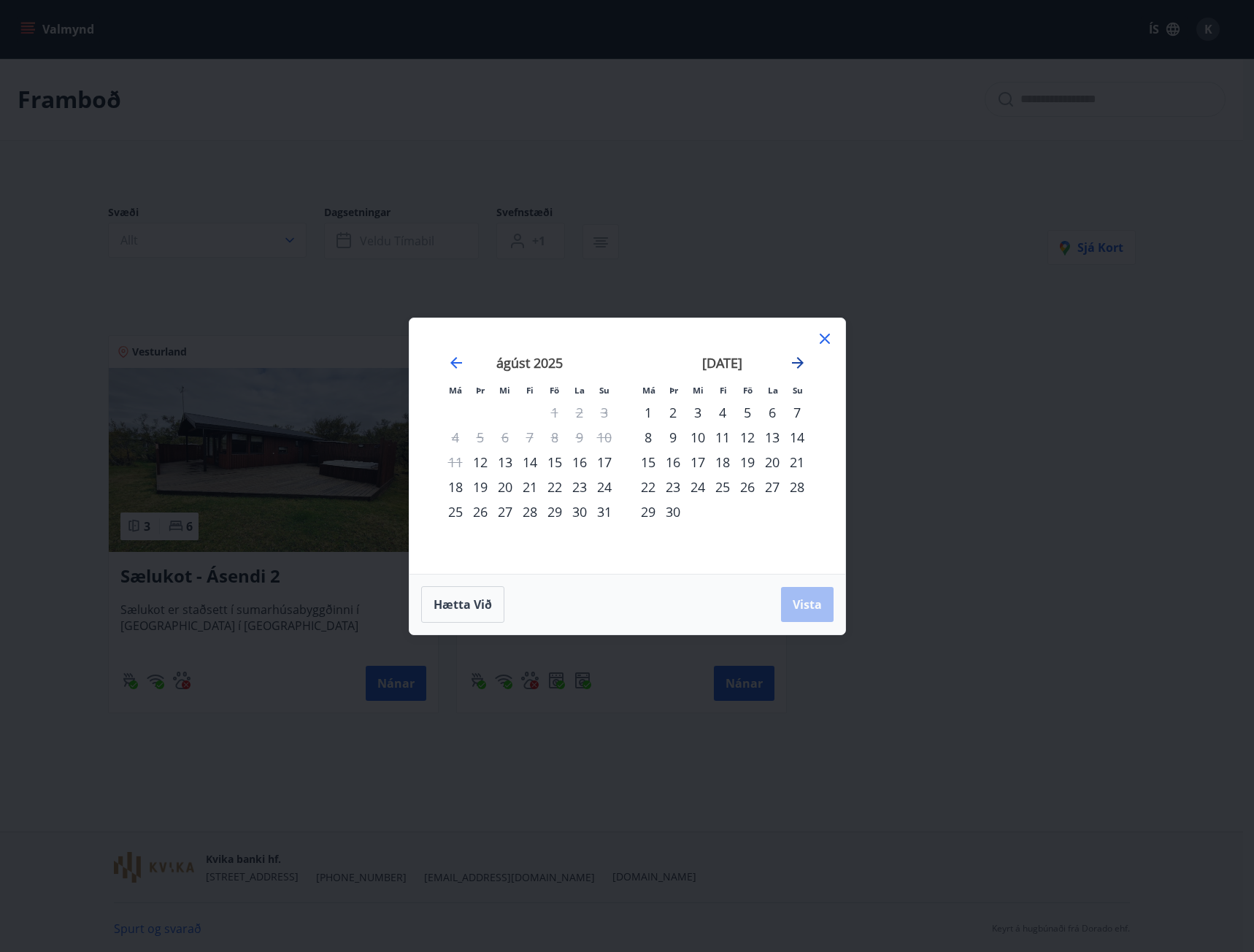
click at [800, 362] on icon "Move forward to switch to the next month." at bounding box center [798, 363] width 11 height 11
click at [656, 430] on div "6" at bounding box center [648, 437] width 25 height 25
click at [750, 507] on div "31" at bounding box center [747, 512] width 25 height 25
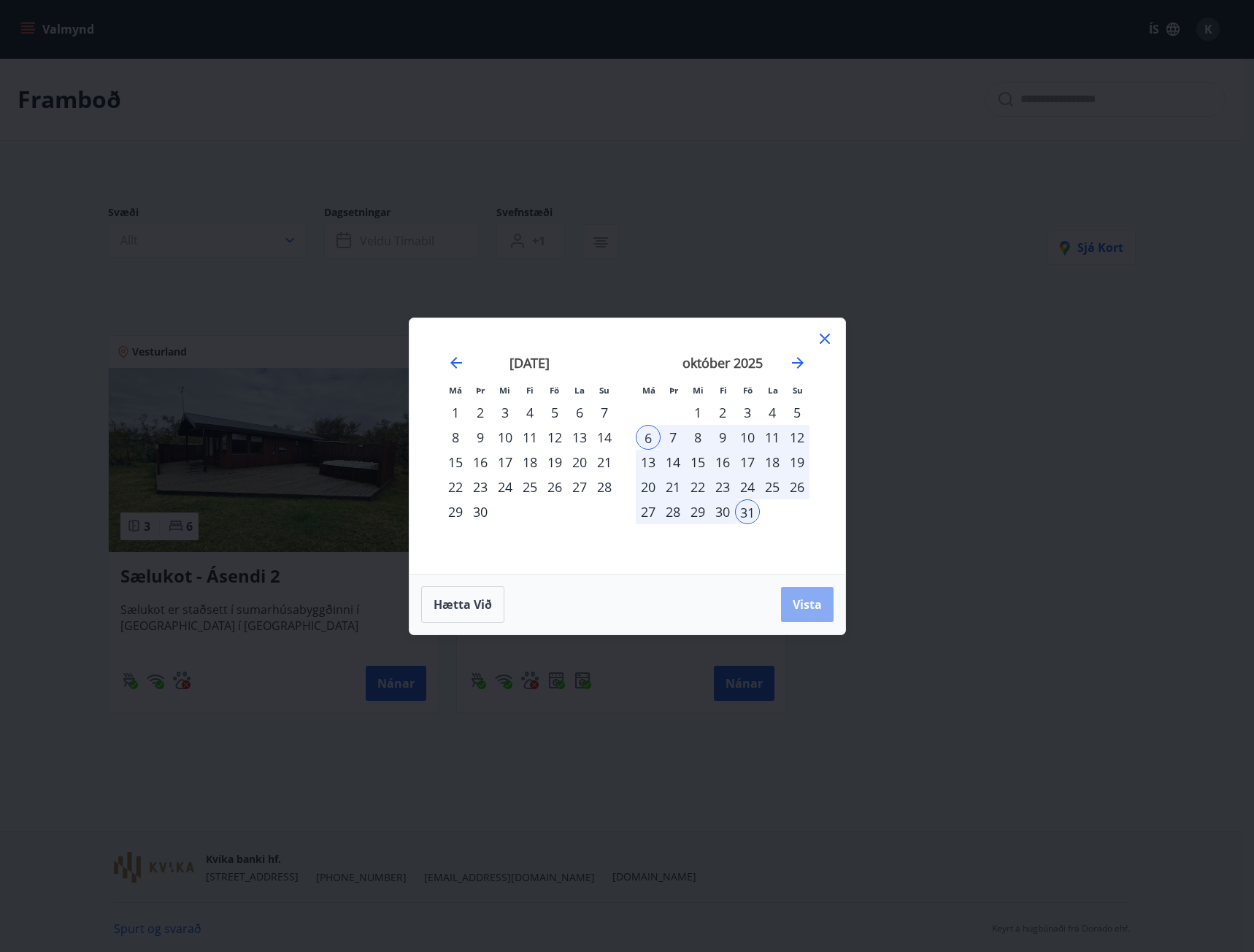
click at [814, 613] on button "Vista" at bounding box center [807, 604] width 52 height 35
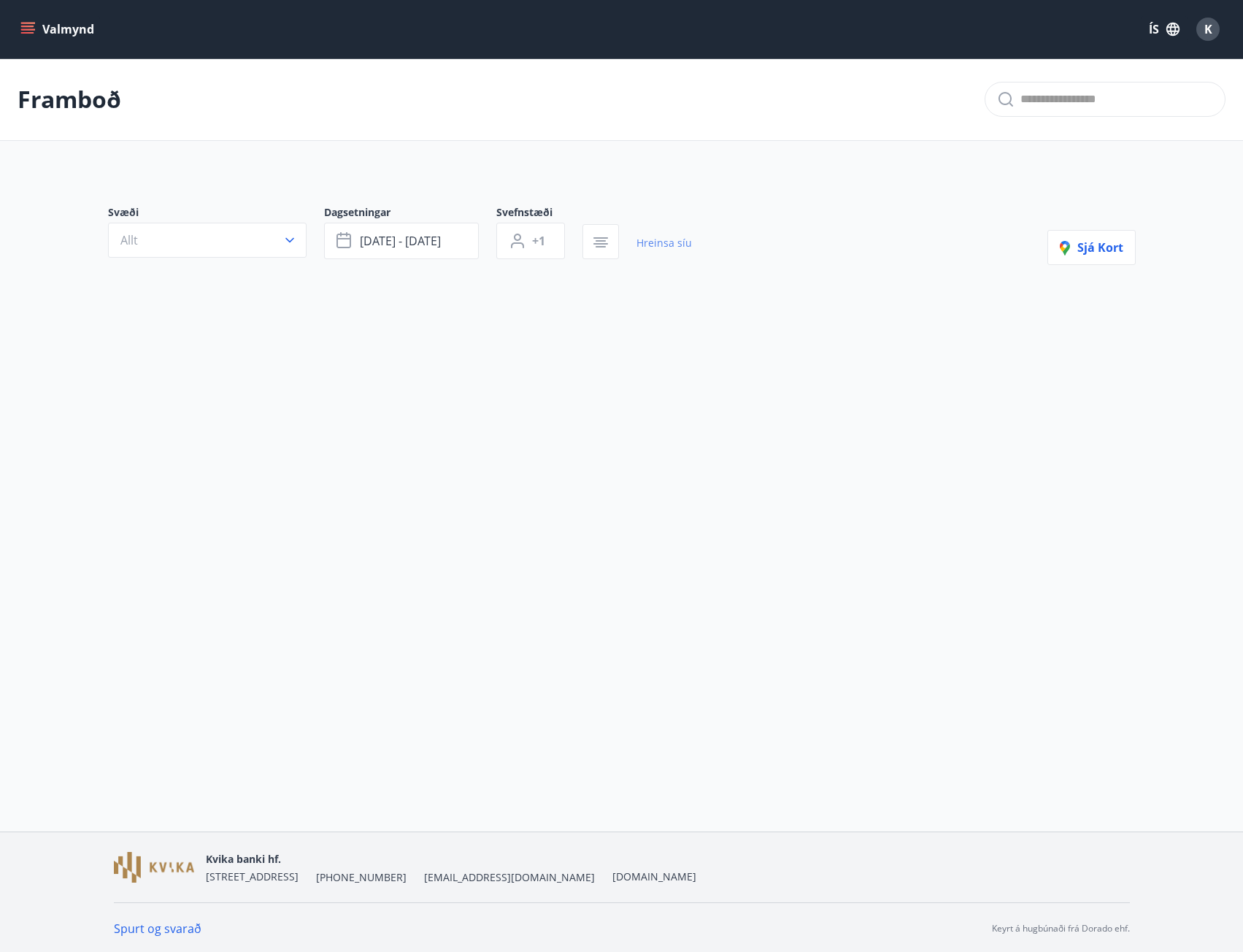
click at [664, 241] on link "Hreinsa síu" at bounding box center [664, 243] width 55 height 32
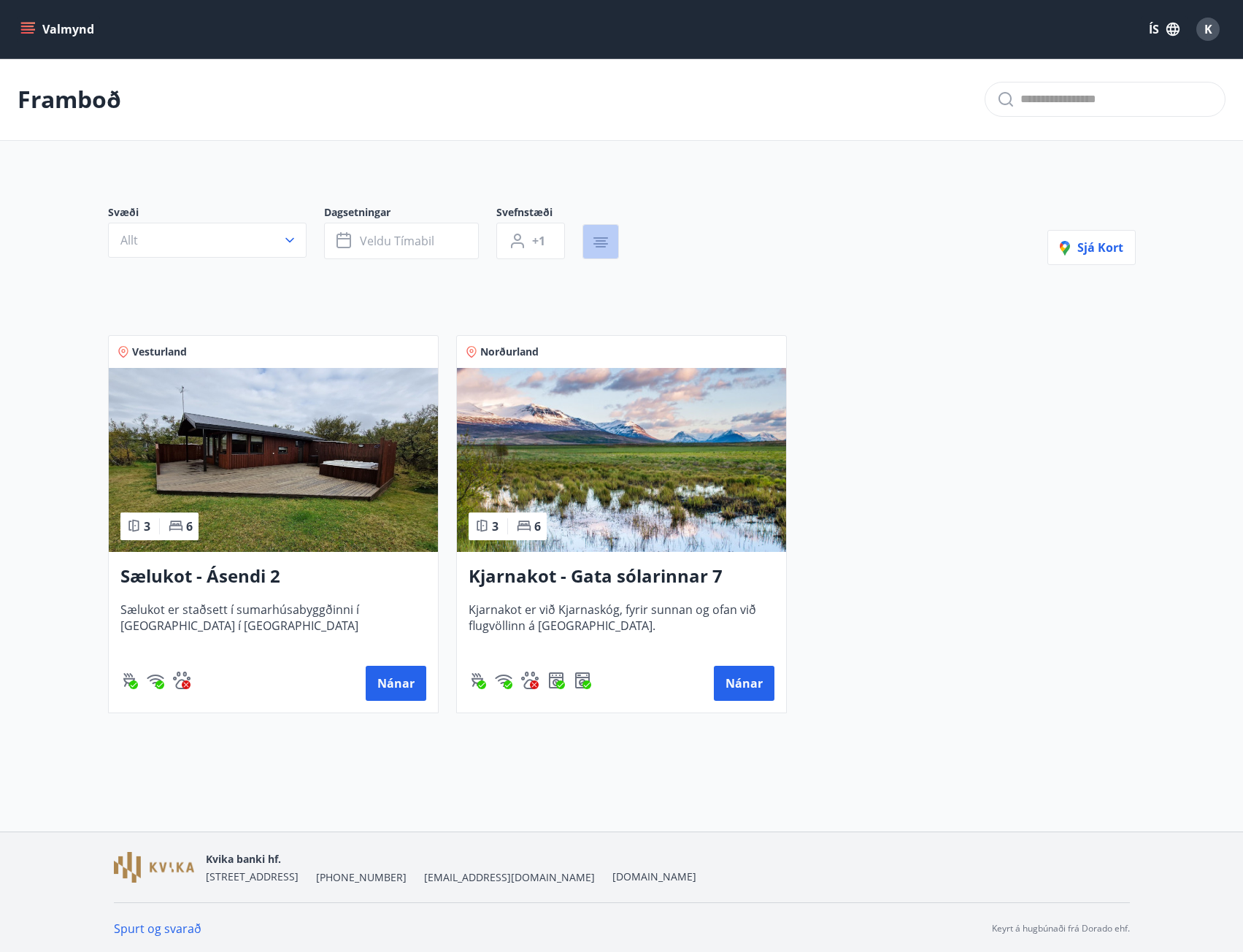
click at [609, 241] on icon "button" at bounding box center [600, 242] width 18 height 18
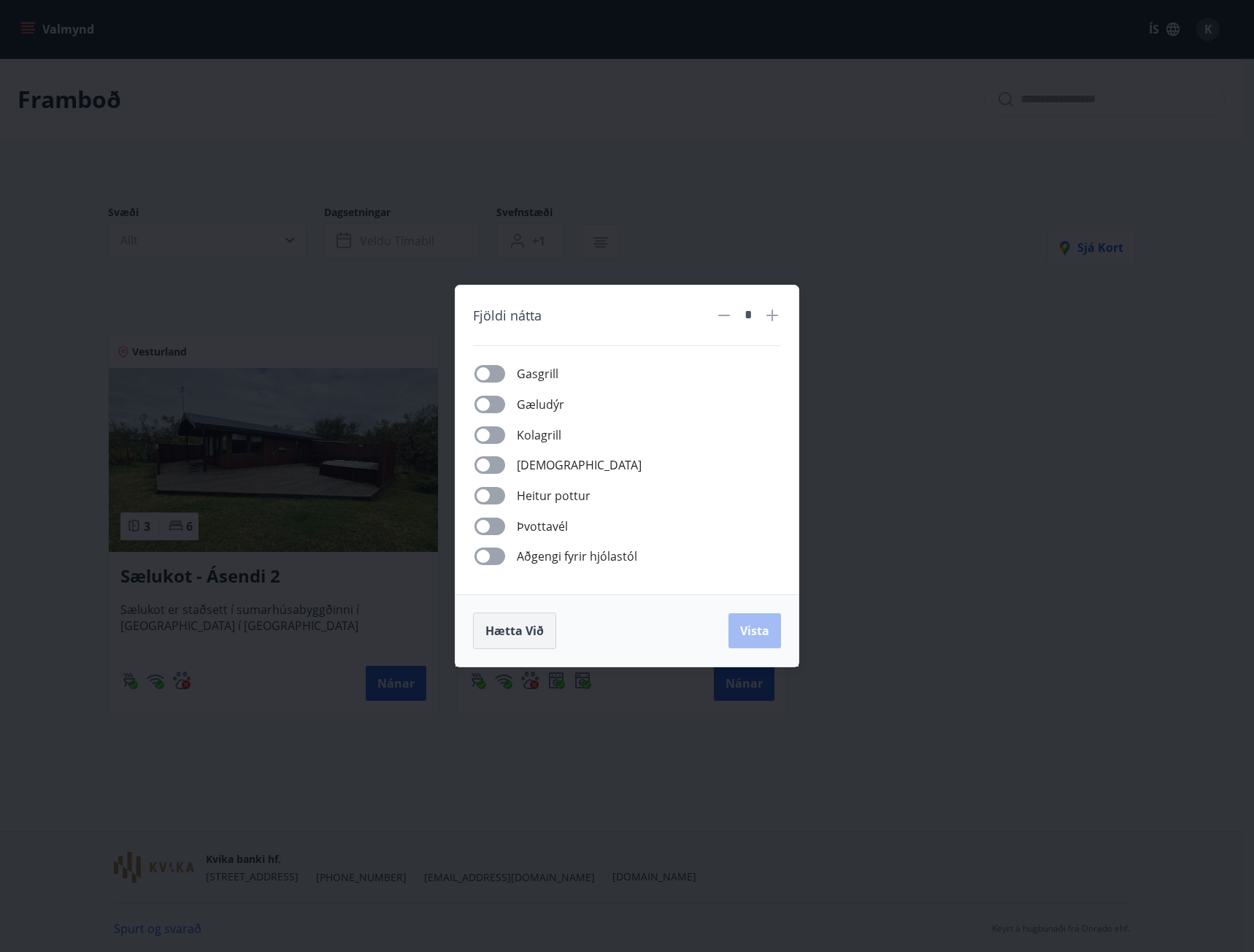
click at [497, 637] on span "Hætta við" at bounding box center [514, 630] width 58 height 16
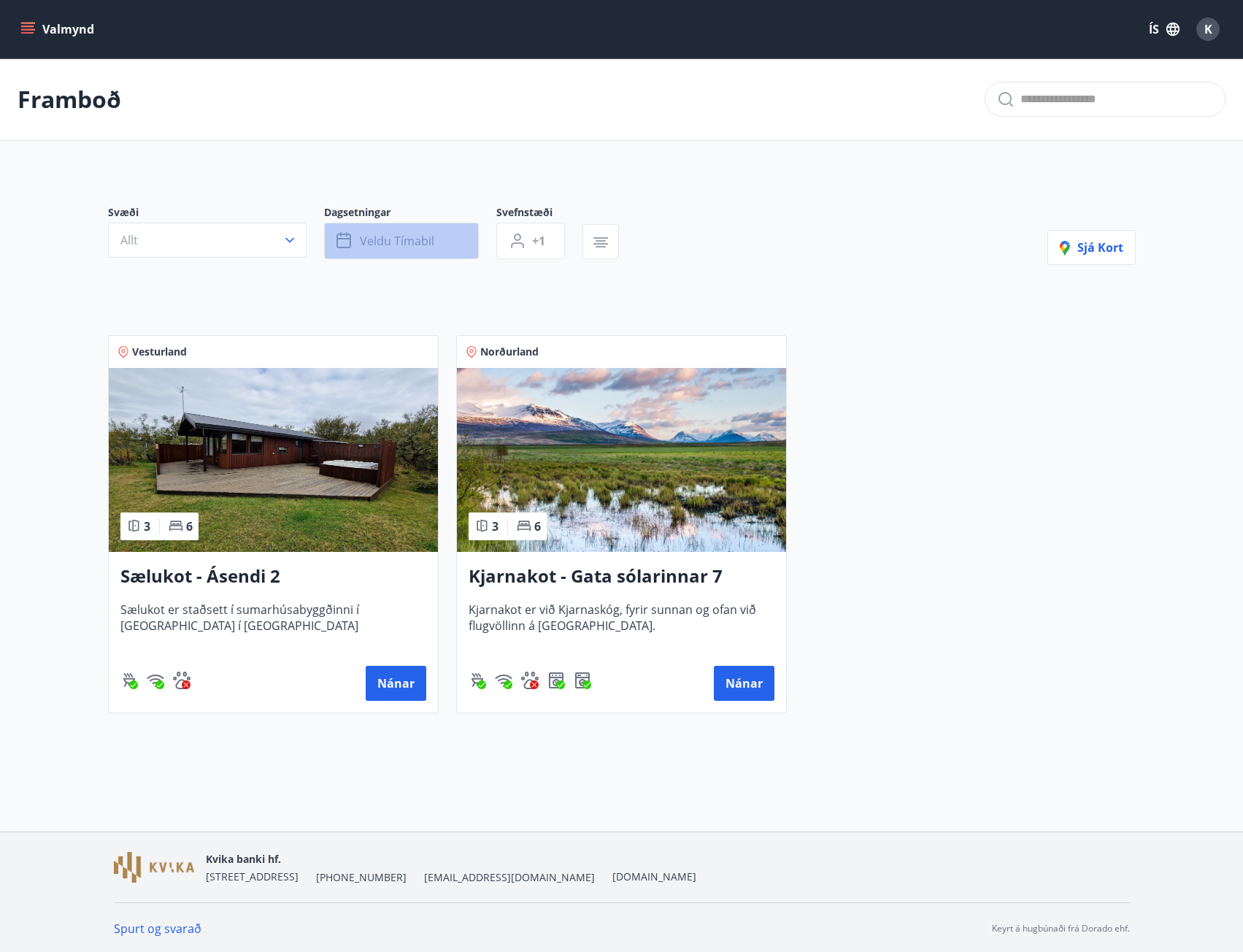
click at [407, 238] on span "Veldu tímabil" at bounding box center [397, 240] width 75 height 16
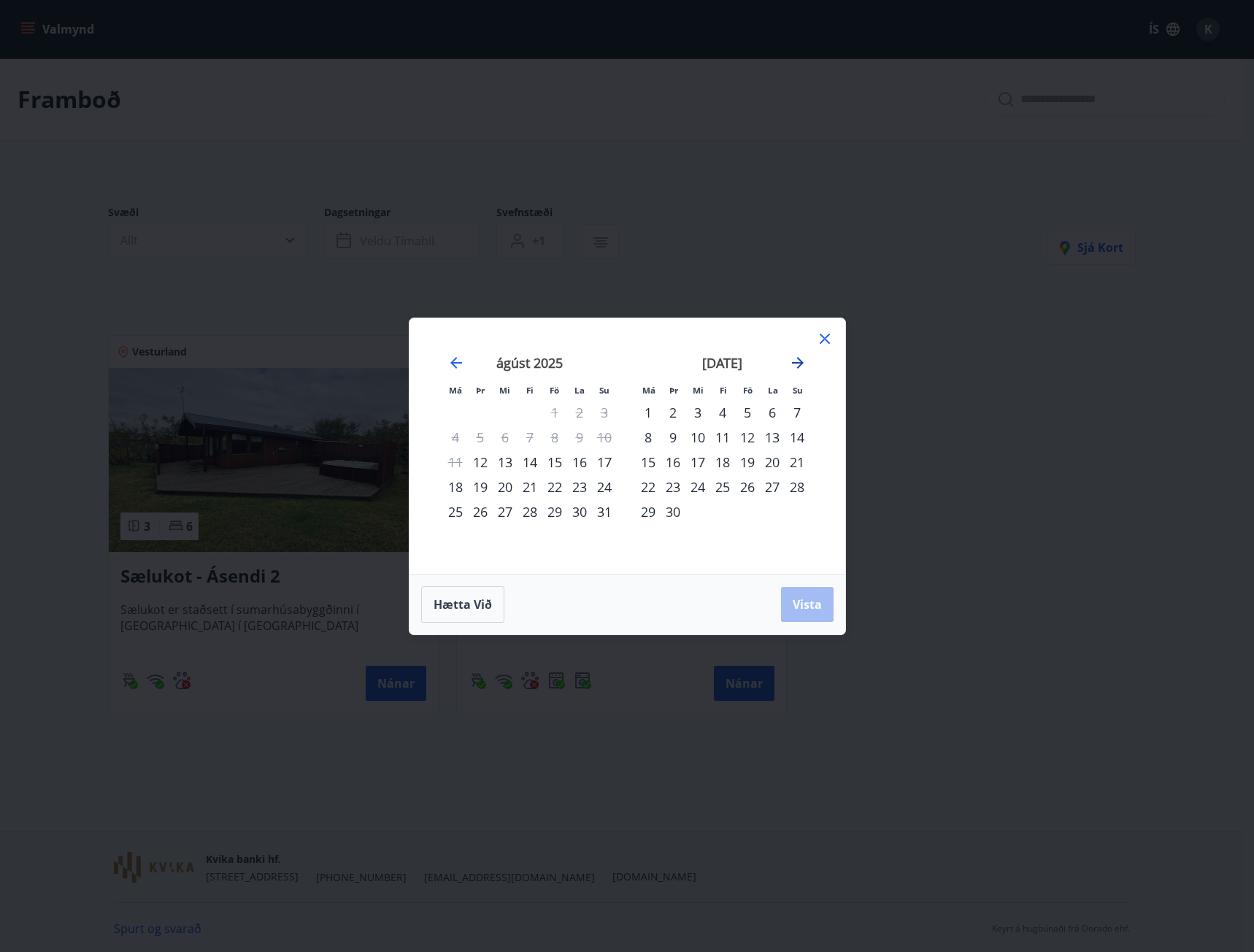
click at [792, 357] on icon "Move forward to switch to the next month." at bounding box center [798, 363] width 18 height 18
click at [462, 412] on div "1" at bounding box center [455, 412] width 25 height 25
click at [799, 362] on icon "Move forward to switch to the next month." at bounding box center [798, 363] width 11 height 11
click at [793, 504] on div "30" at bounding box center [797, 512] width 25 height 25
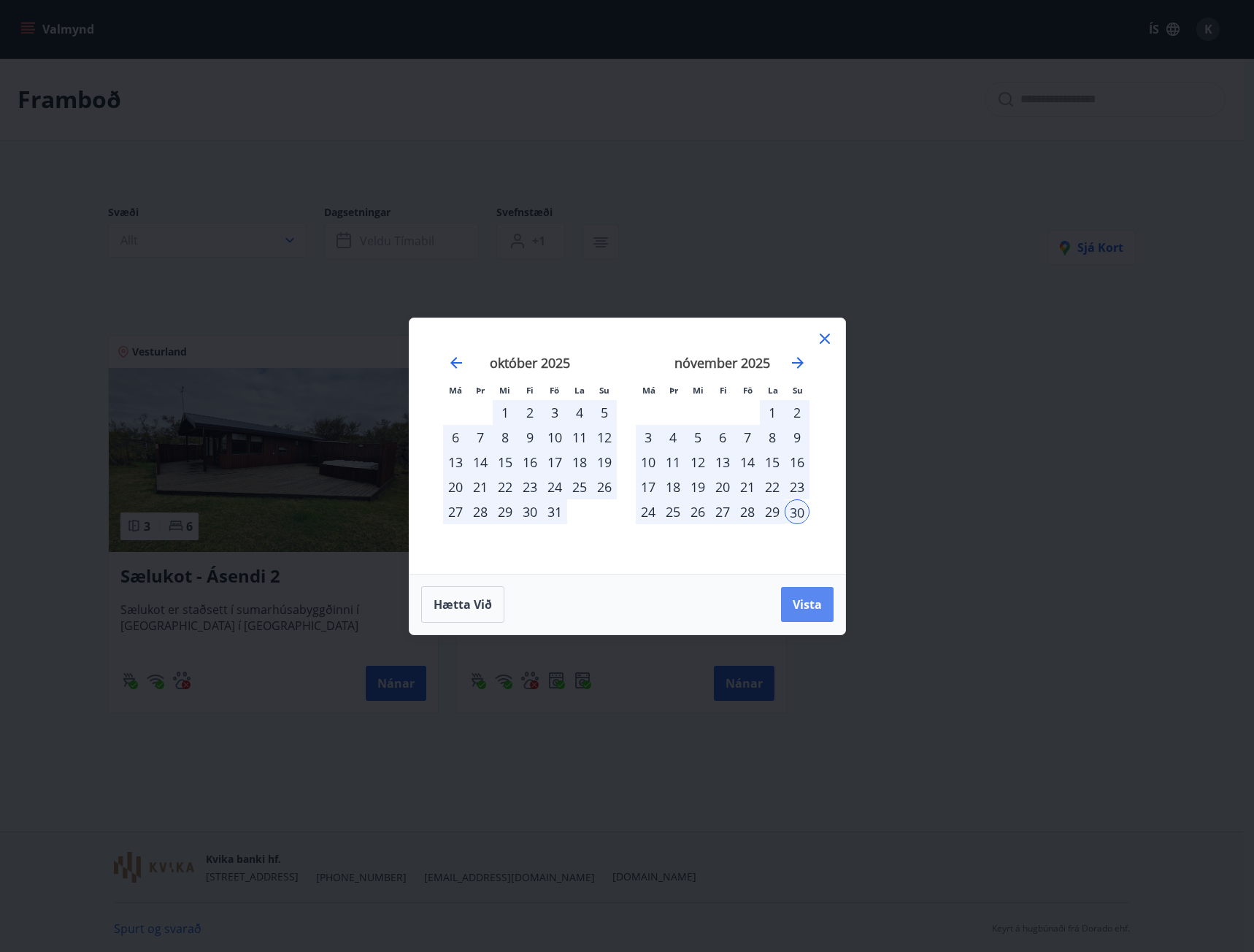
click at [804, 618] on button "Vista" at bounding box center [807, 604] width 52 height 35
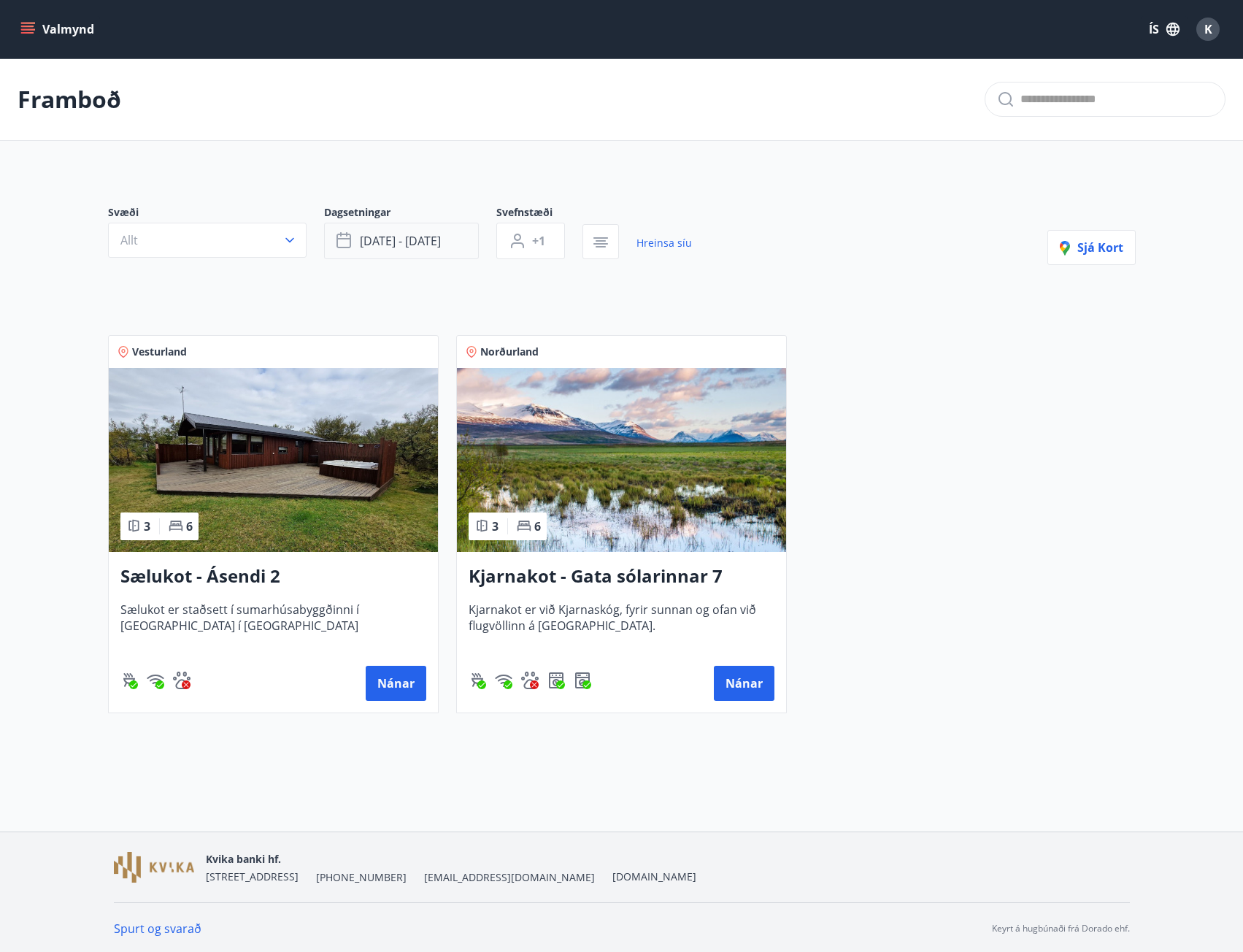
scroll to position [2, 0]
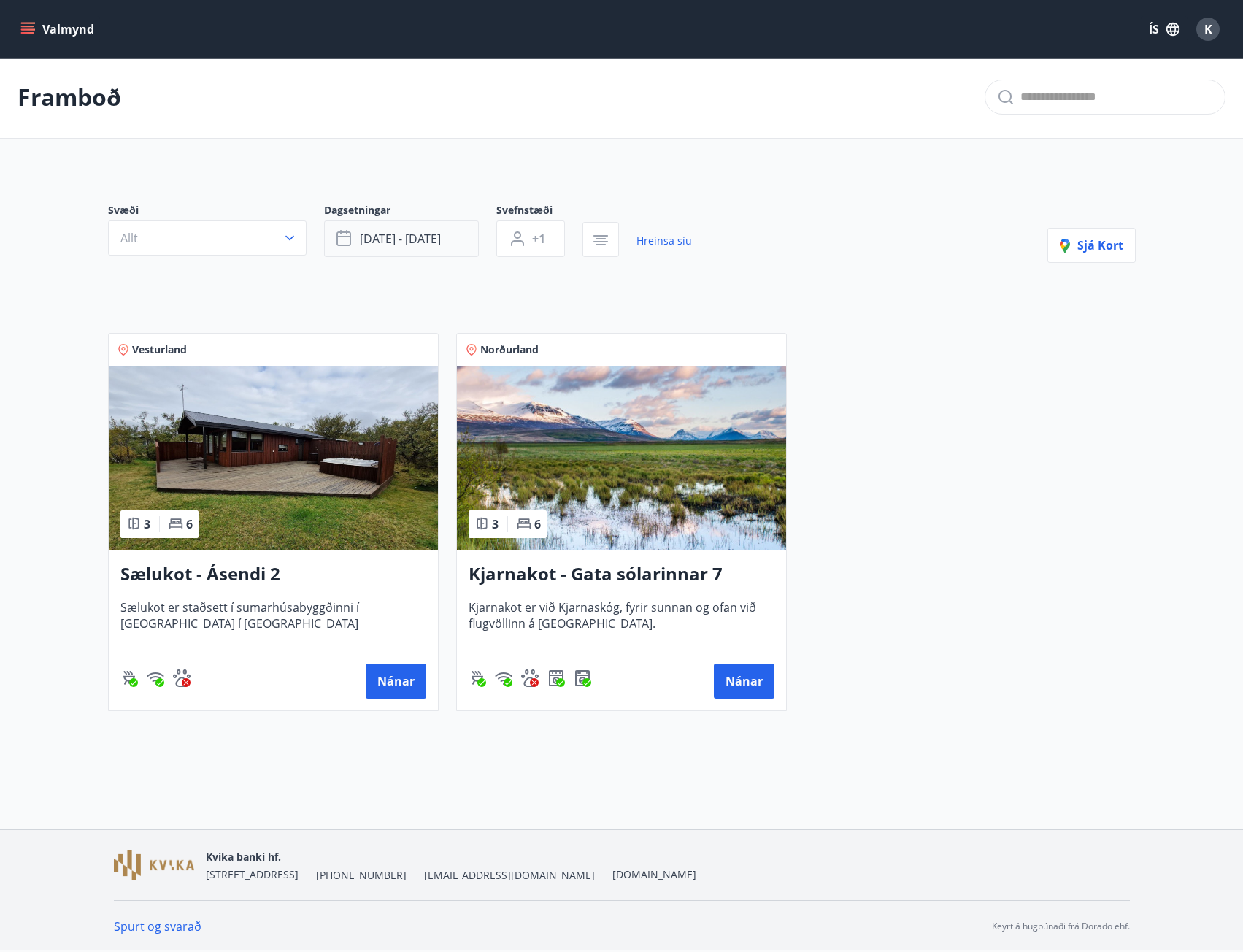
click at [430, 233] on span "sep 01 - nóv 30" at bounding box center [400, 238] width 81 height 16
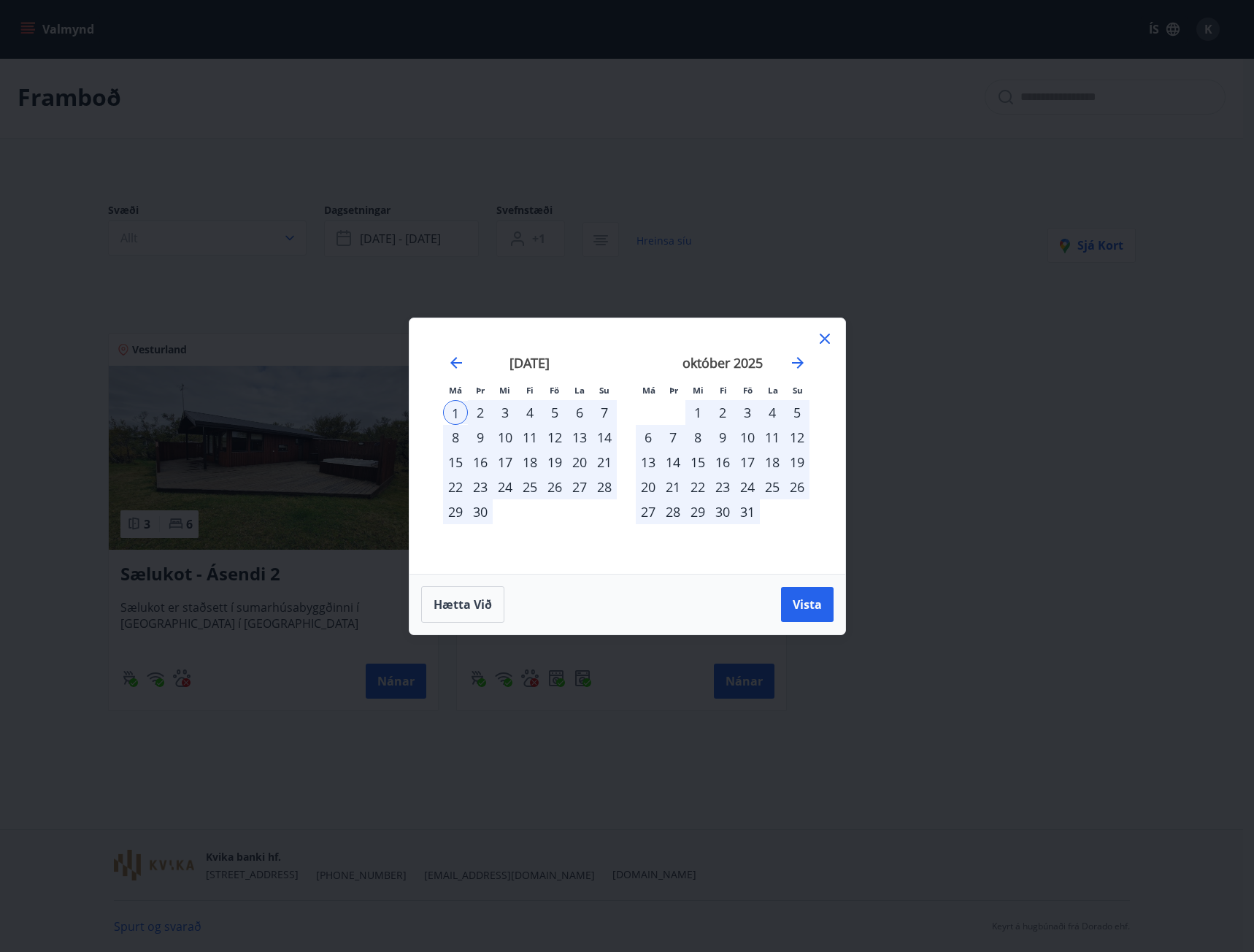
click at [685, 415] on div "1" at bounding box center [698, 412] width 25 height 25
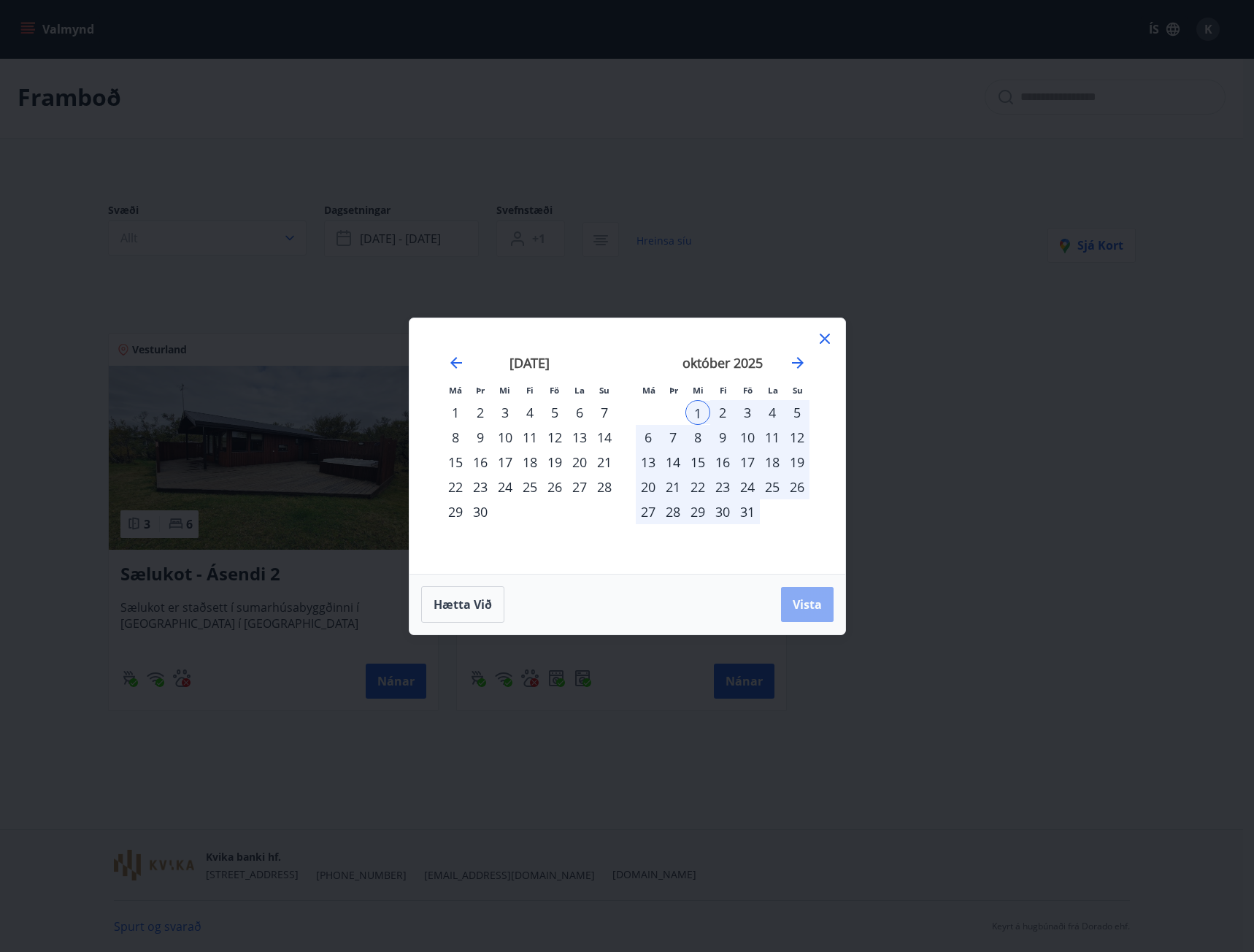
click at [816, 598] on span "Vista" at bounding box center [807, 604] width 29 height 16
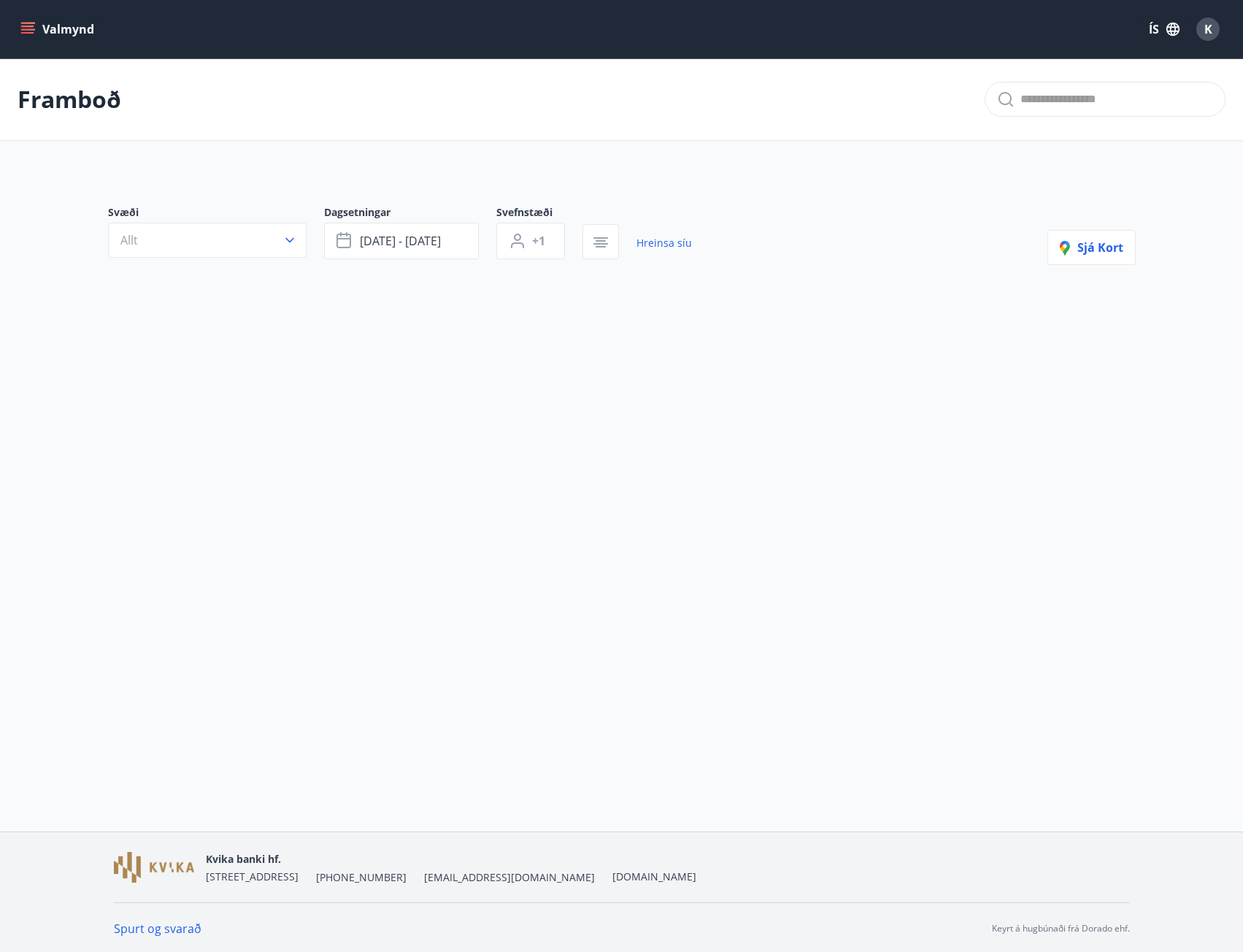
click at [77, 32] on button "Valmynd" at bounding box center [59, 29] width 82 height 26
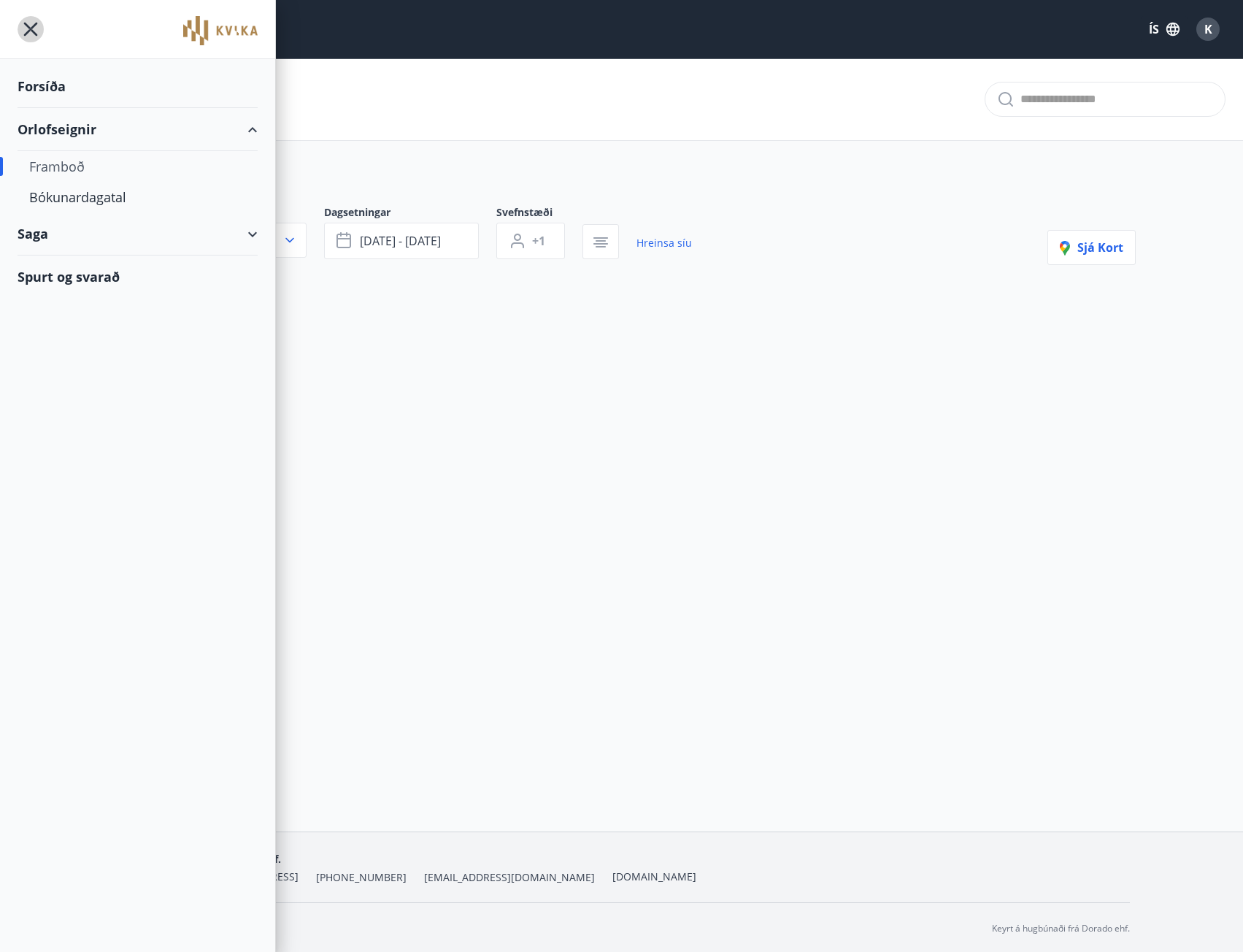
click at [30, 23] on icon "menu" at bounding box center [31, 29] width 26 height 26
